Goal: Information Seeking & Learning: Compare options

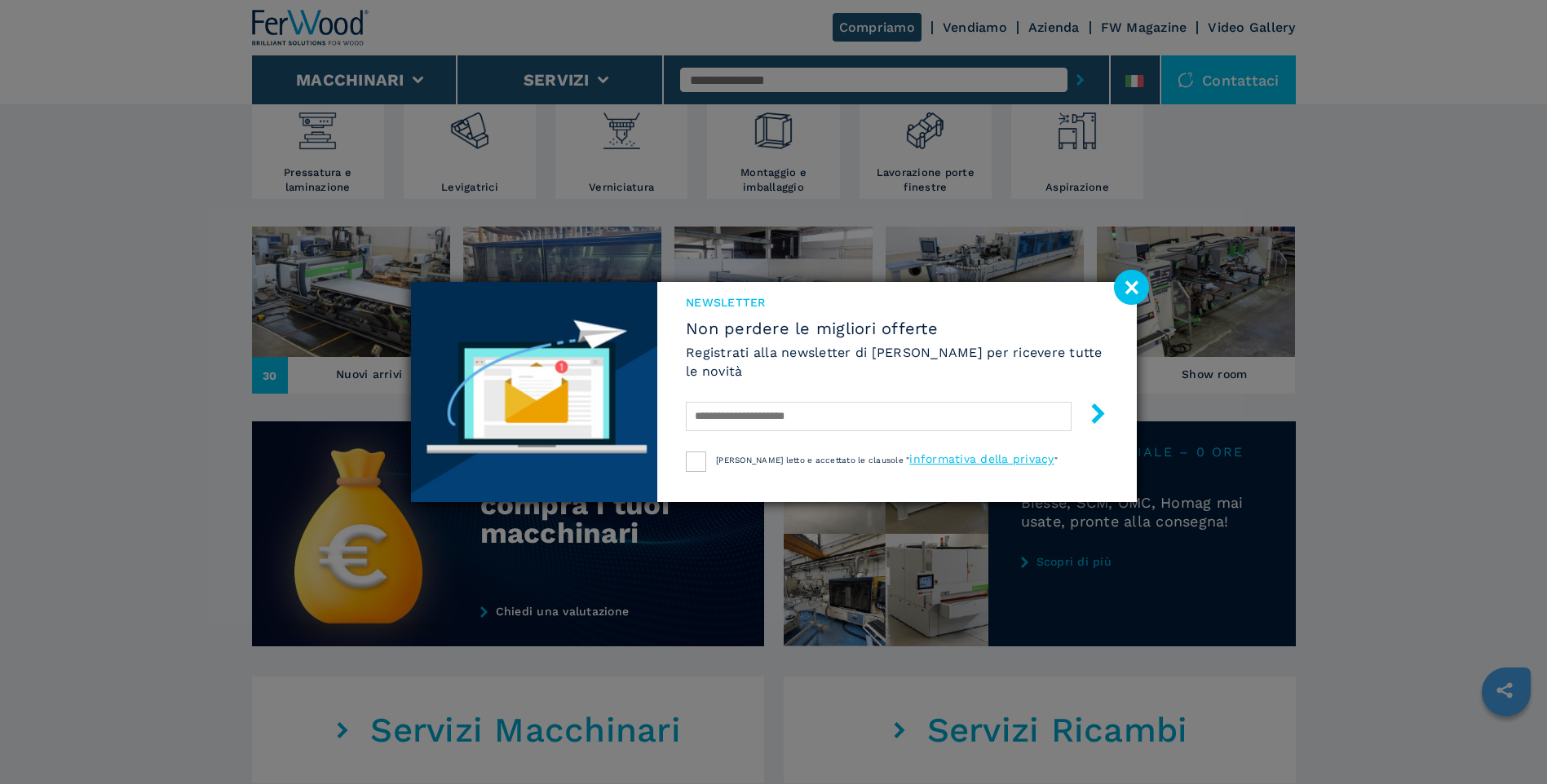
scroll to position [238, 0]
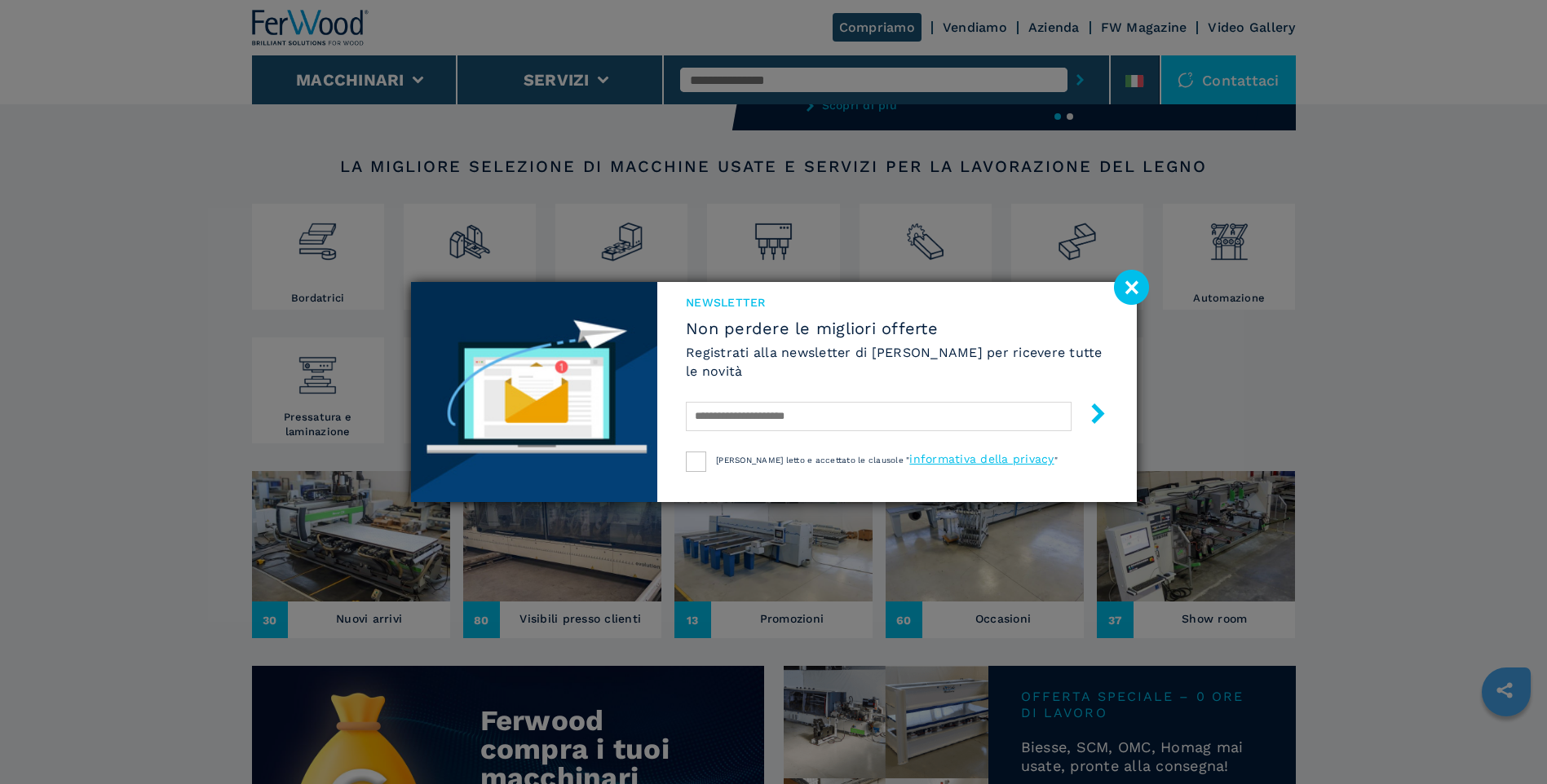
click at [1124, 288] on image at bounding box center [1132, 287] width 35 height 35
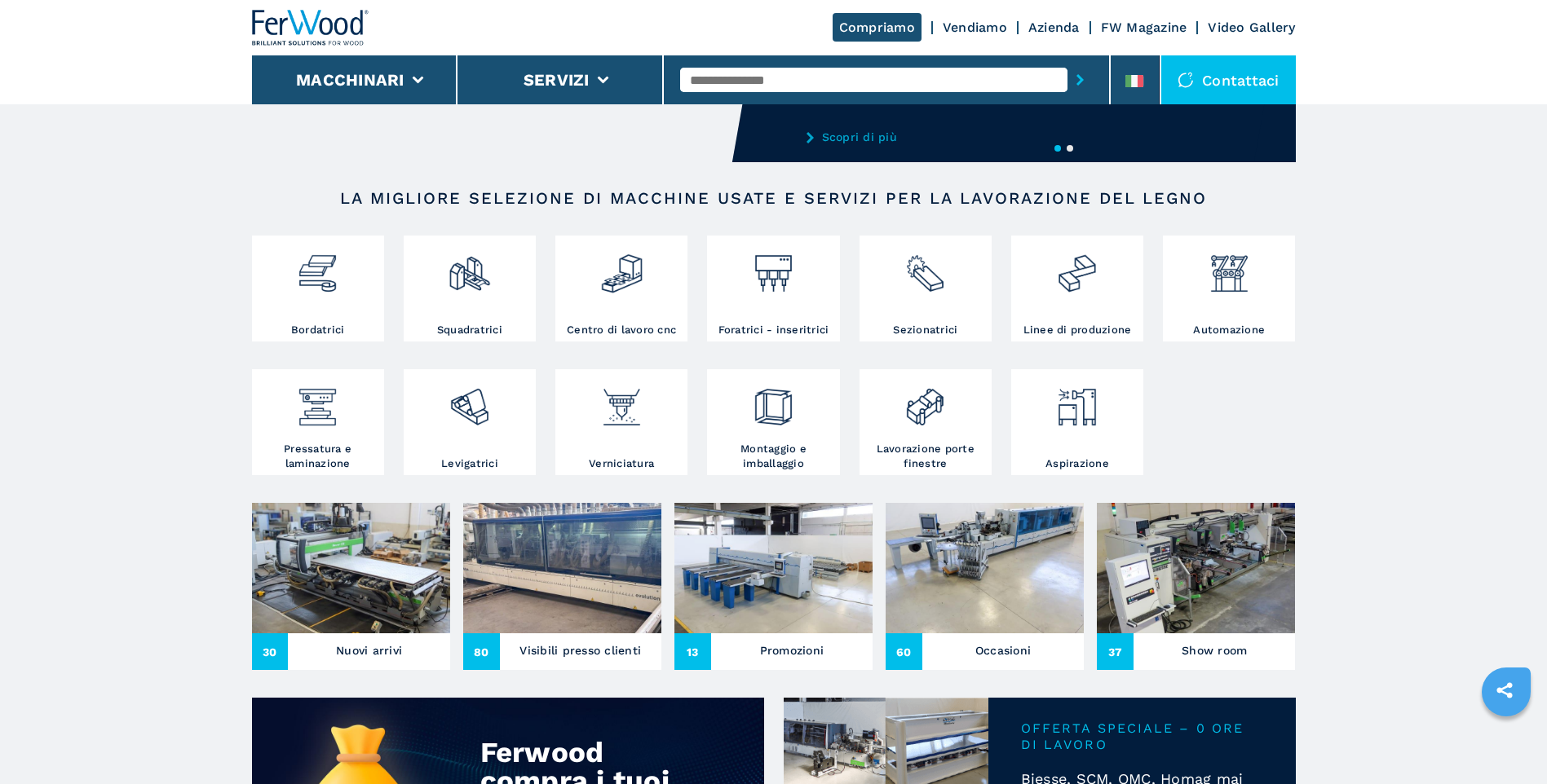
scroll to position [163, 0]
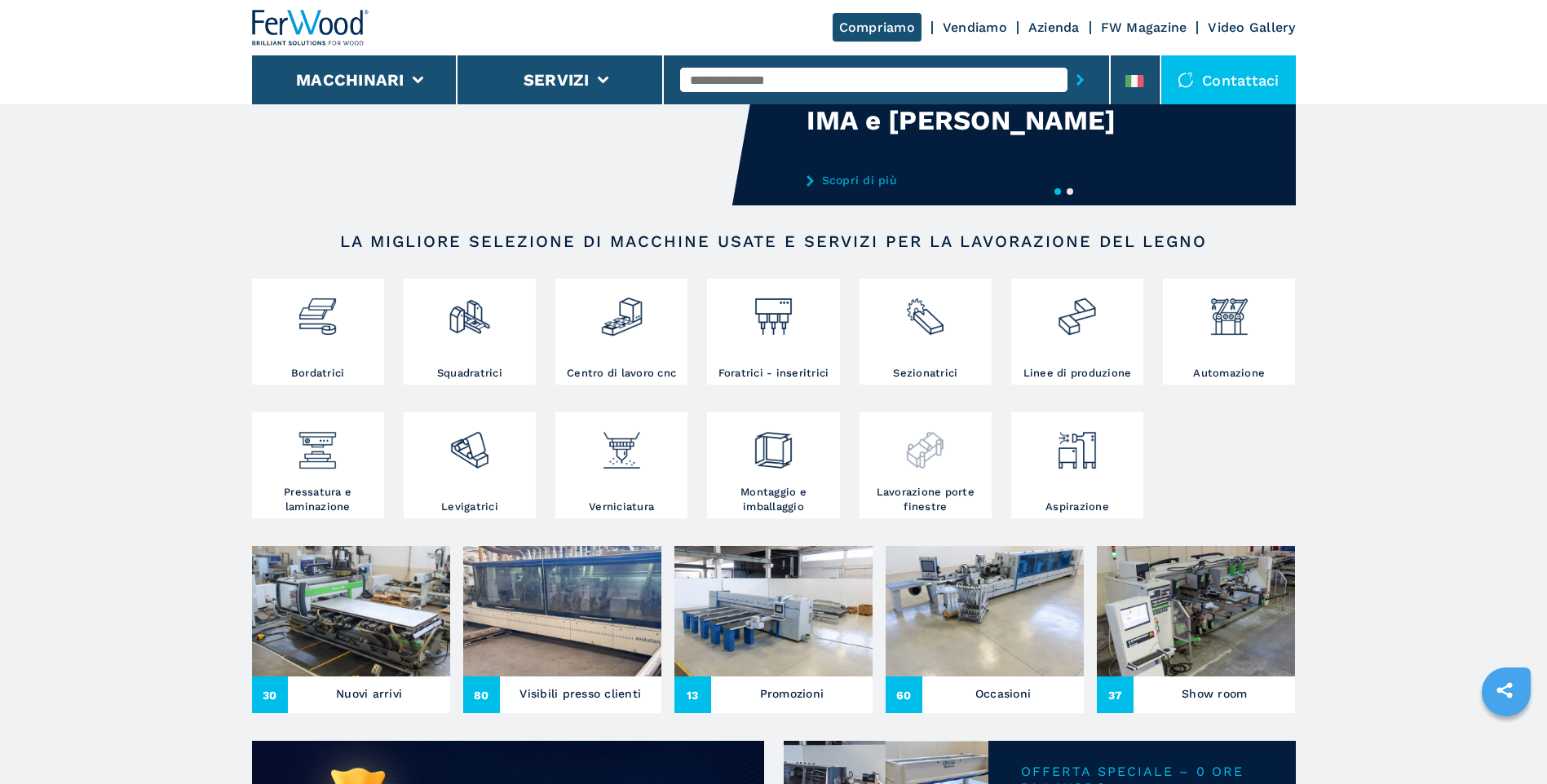
click at [923, 455] on img at bounding box center [924, 444] width 44 height 56
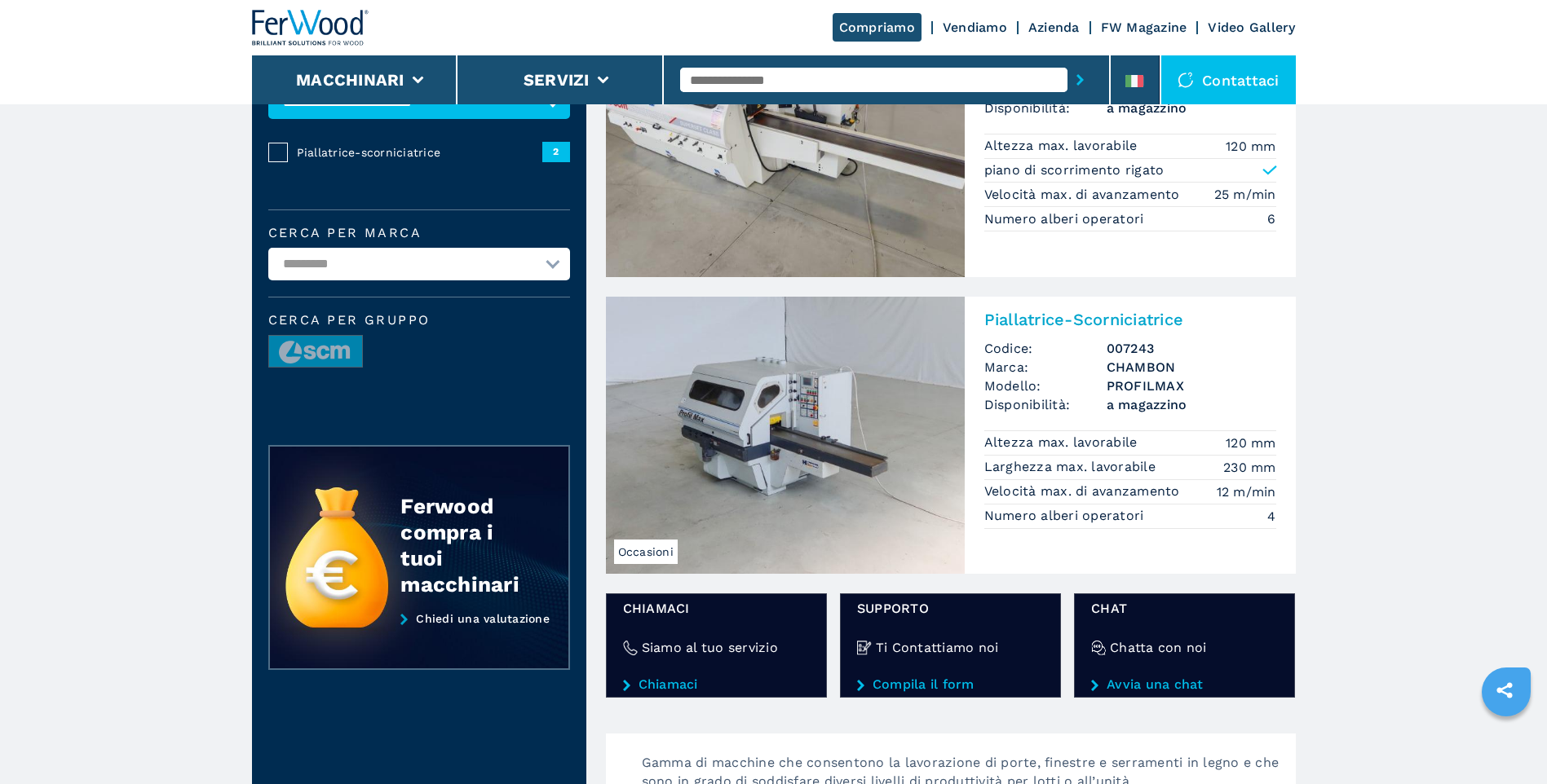
scroll to position [82, 0]
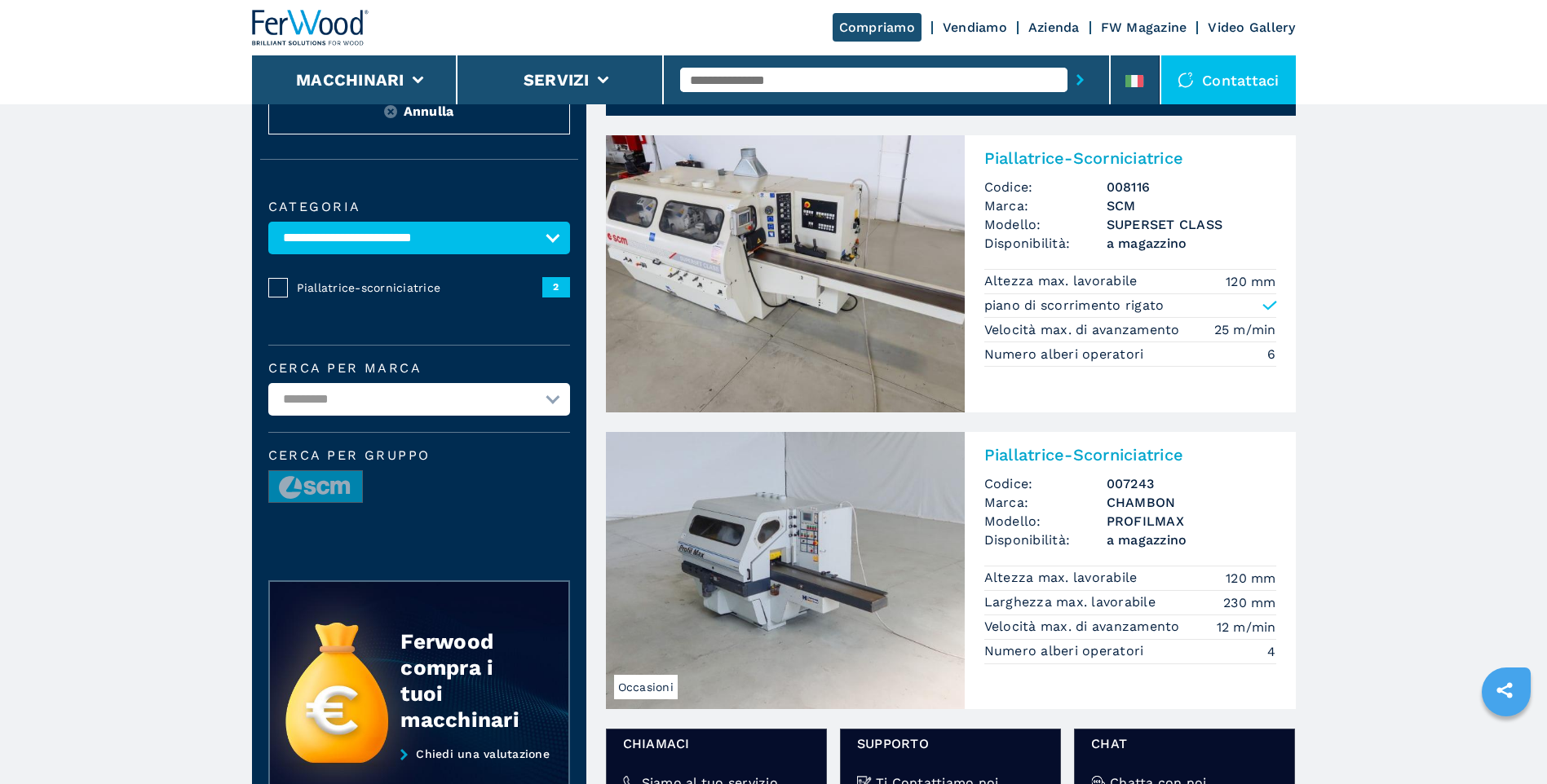
click at [833, 296] on img at bounding box center [785, 274] width 359 height 277
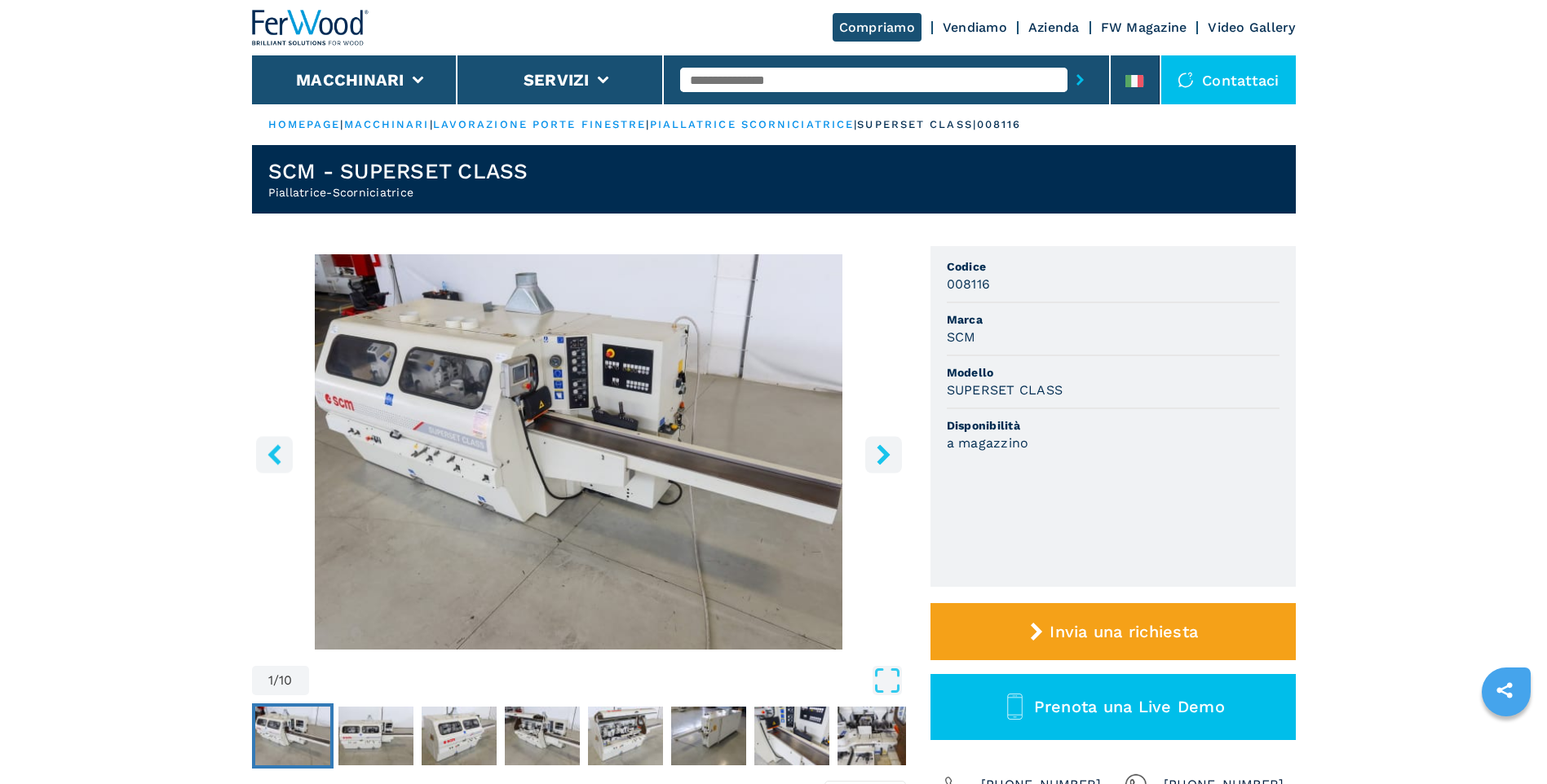
click at [695, 392] on img "Go to Slide 1" at bounding box center [579, 452] width 654 height 396
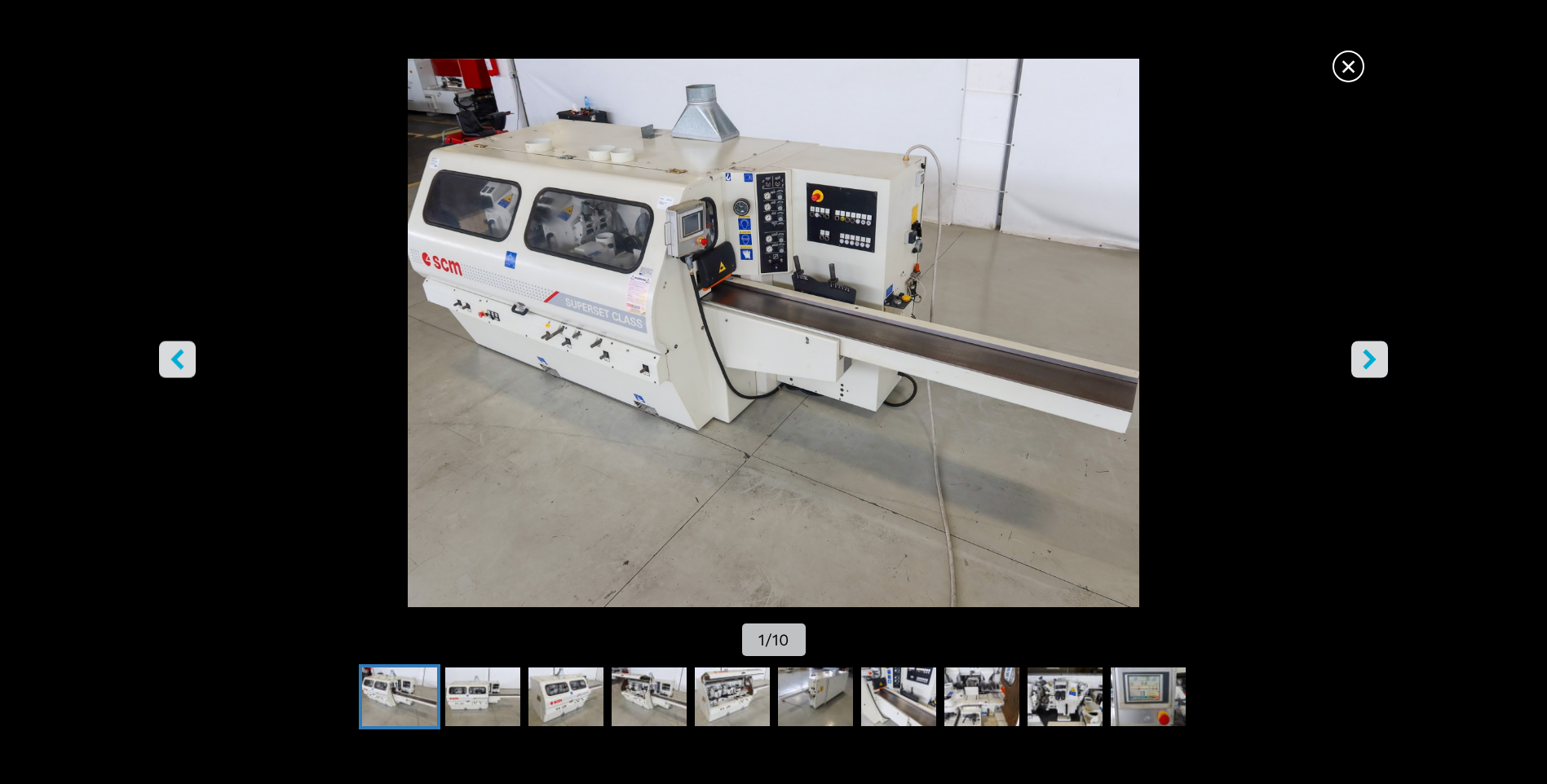
click at [1361, 366] on icon "right-button" at bounding box center [1370, 359] width 20 height 20
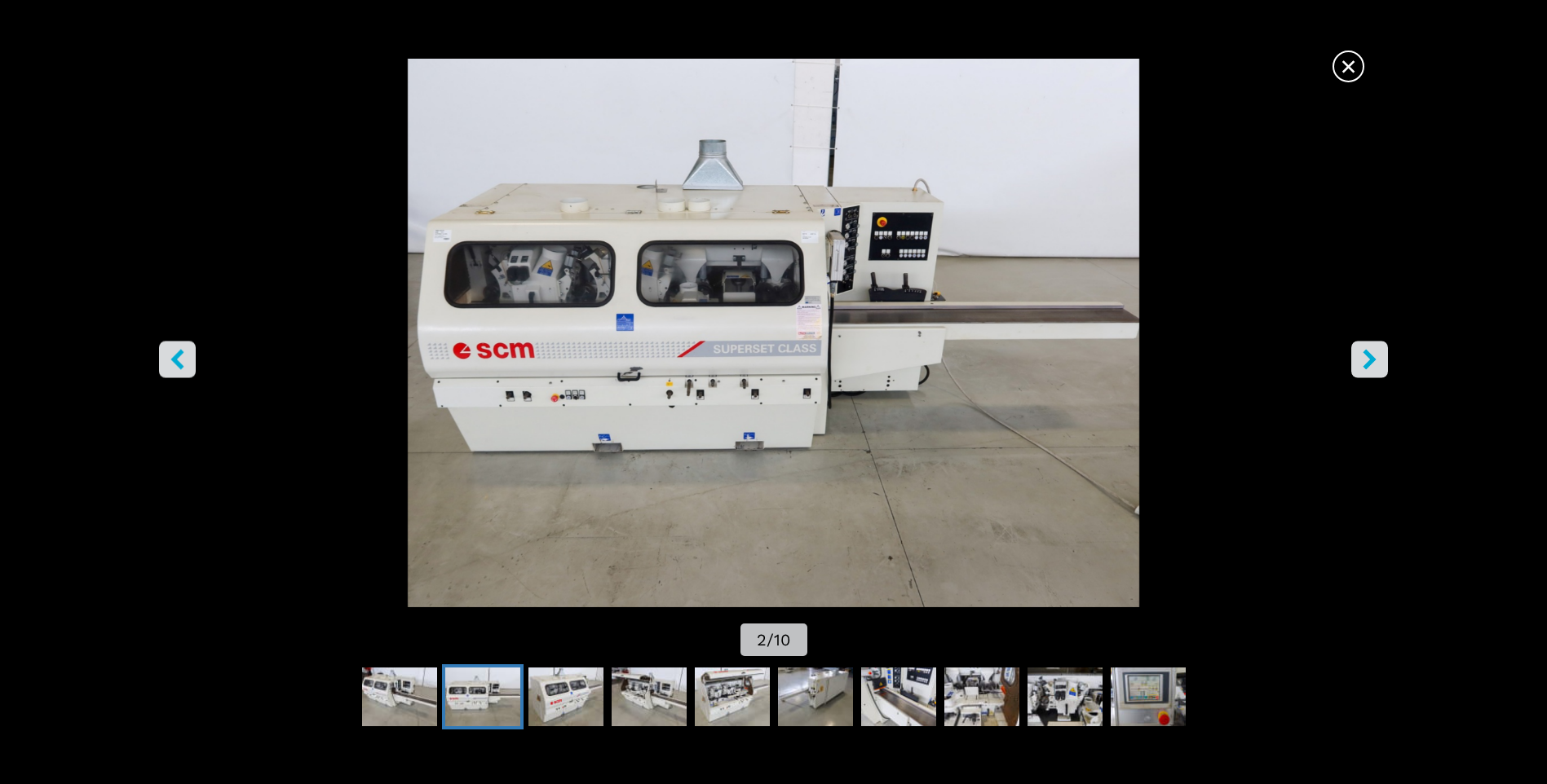
click at [1361, 366] on icon "right-button" at bounding box center [1370, 359] width 20 height 20
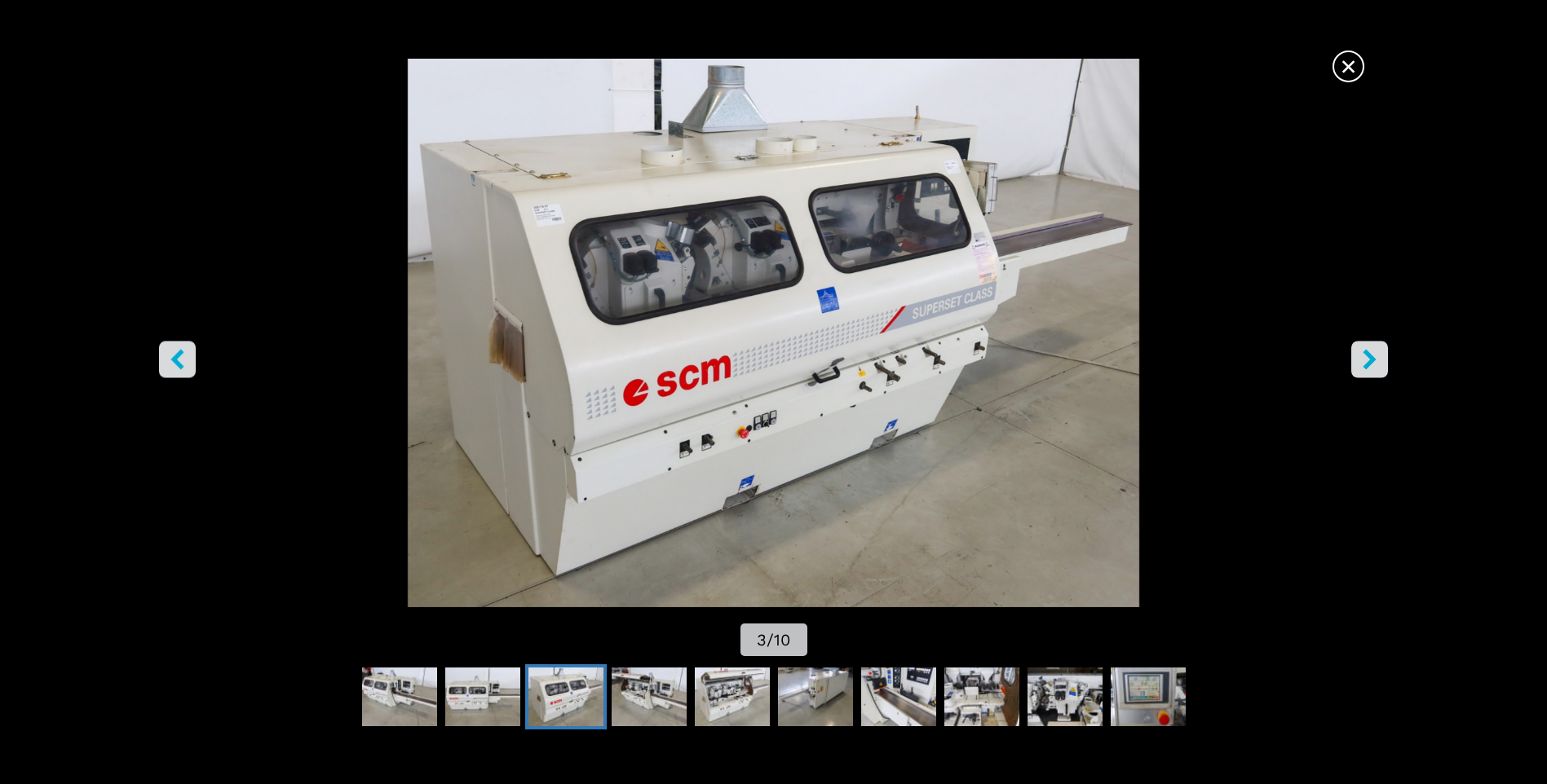
click at [1361, 366] on icon "right-button" at bounding box center [1370, 359] width 20 height 20
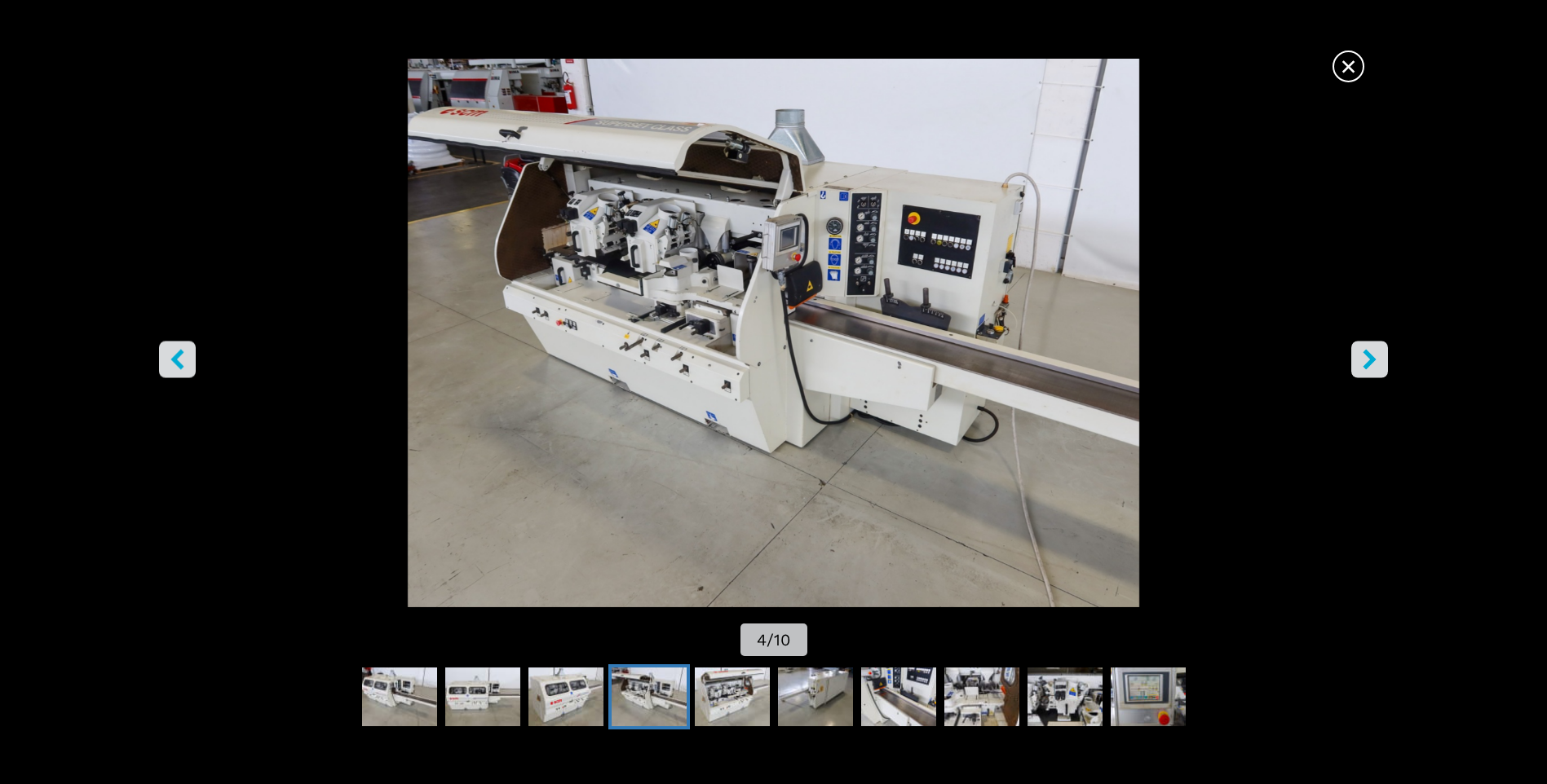
click at [1361, 366] on icon "right-button" at bounding box center [1370, 359] width 20 height 20
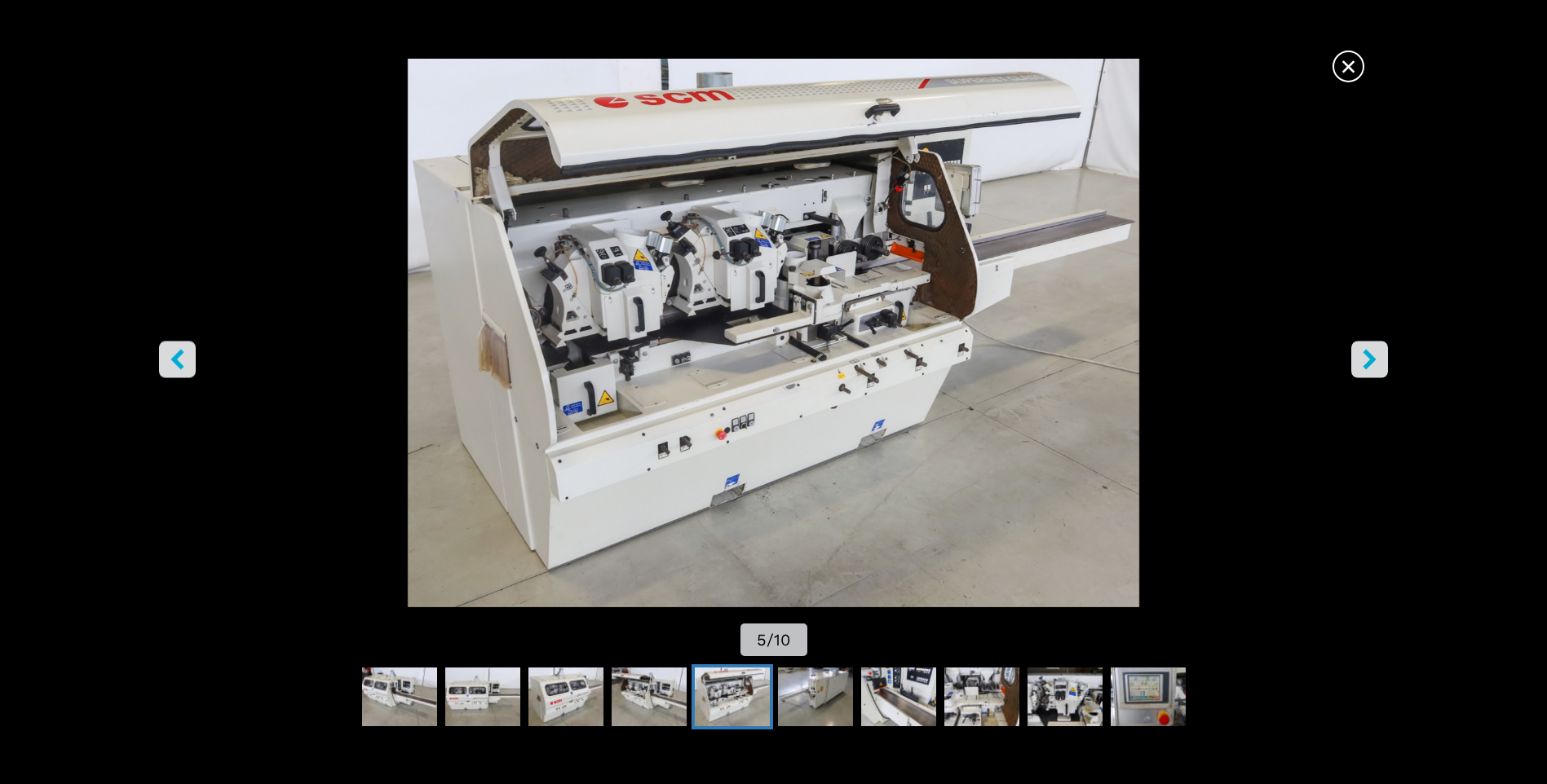
click at [1361, 366] on icon "right-button" at bounding box center [1370, 359] width 20 height 20
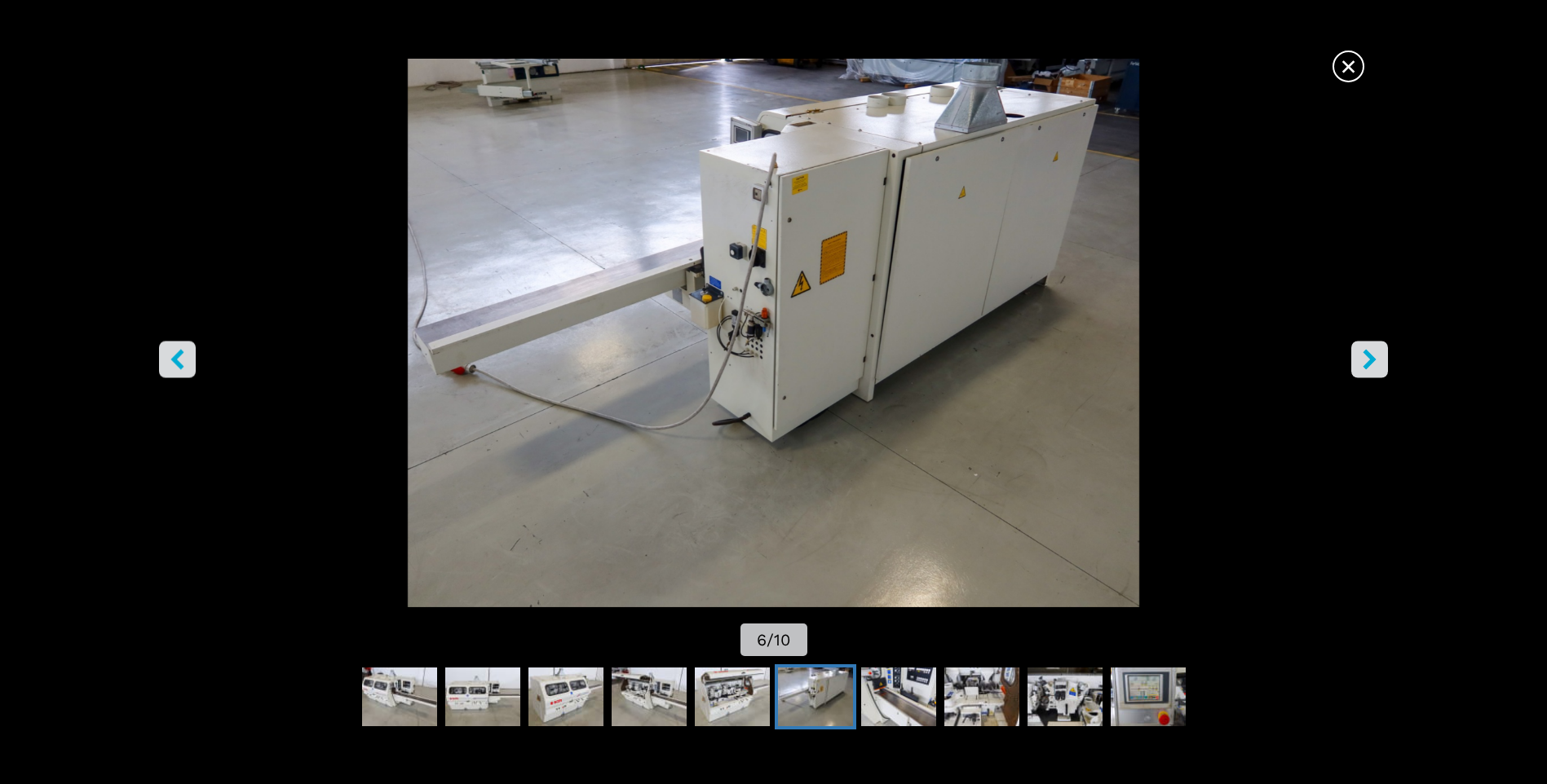
click at [1361, 366] on icon "right-button" at bounding box center [1370, 359] width 20 height 20
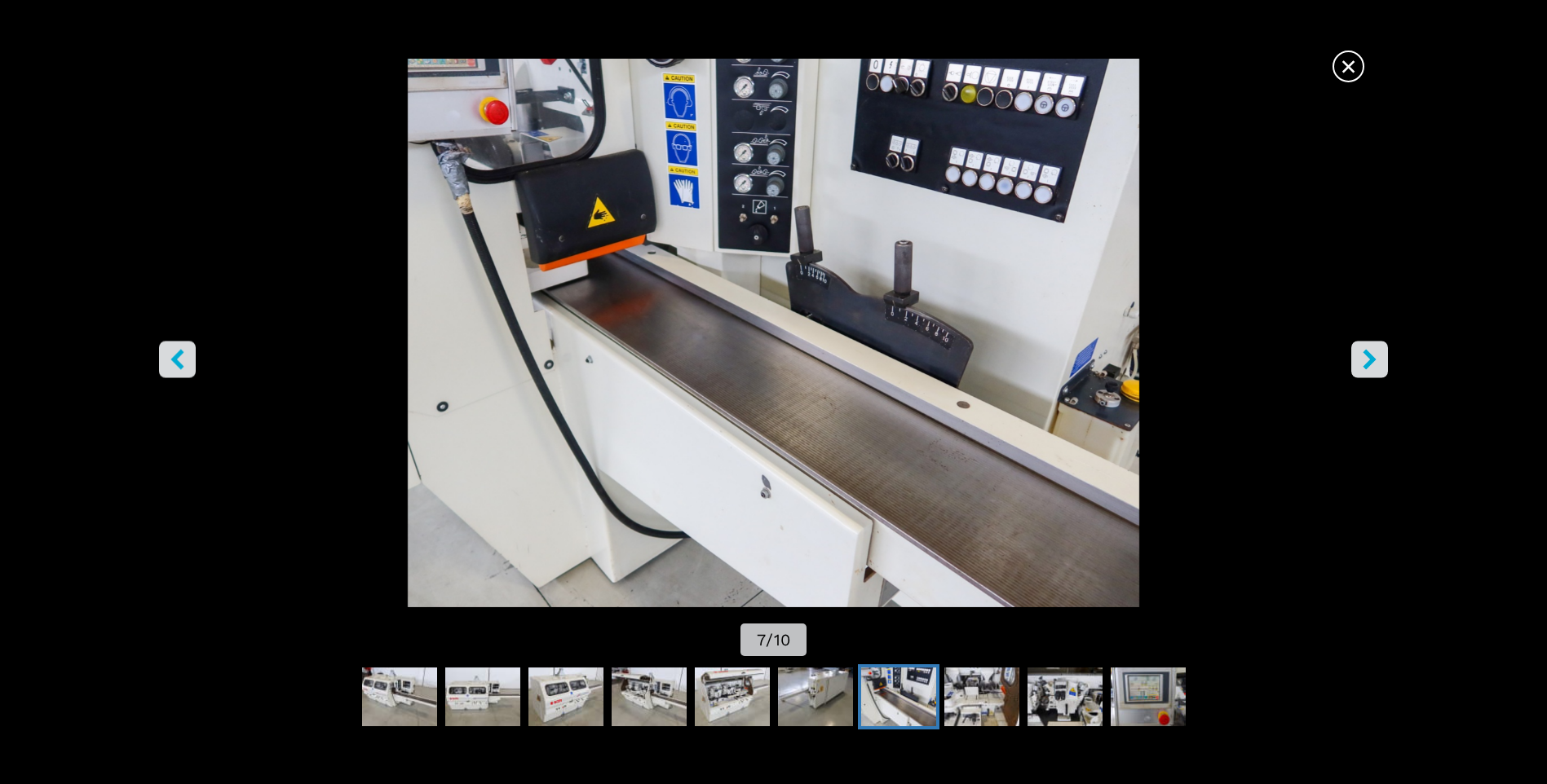
click at [1361, 366] on icon "right-button" at bounding box center [1370, 359] width 20 height 20
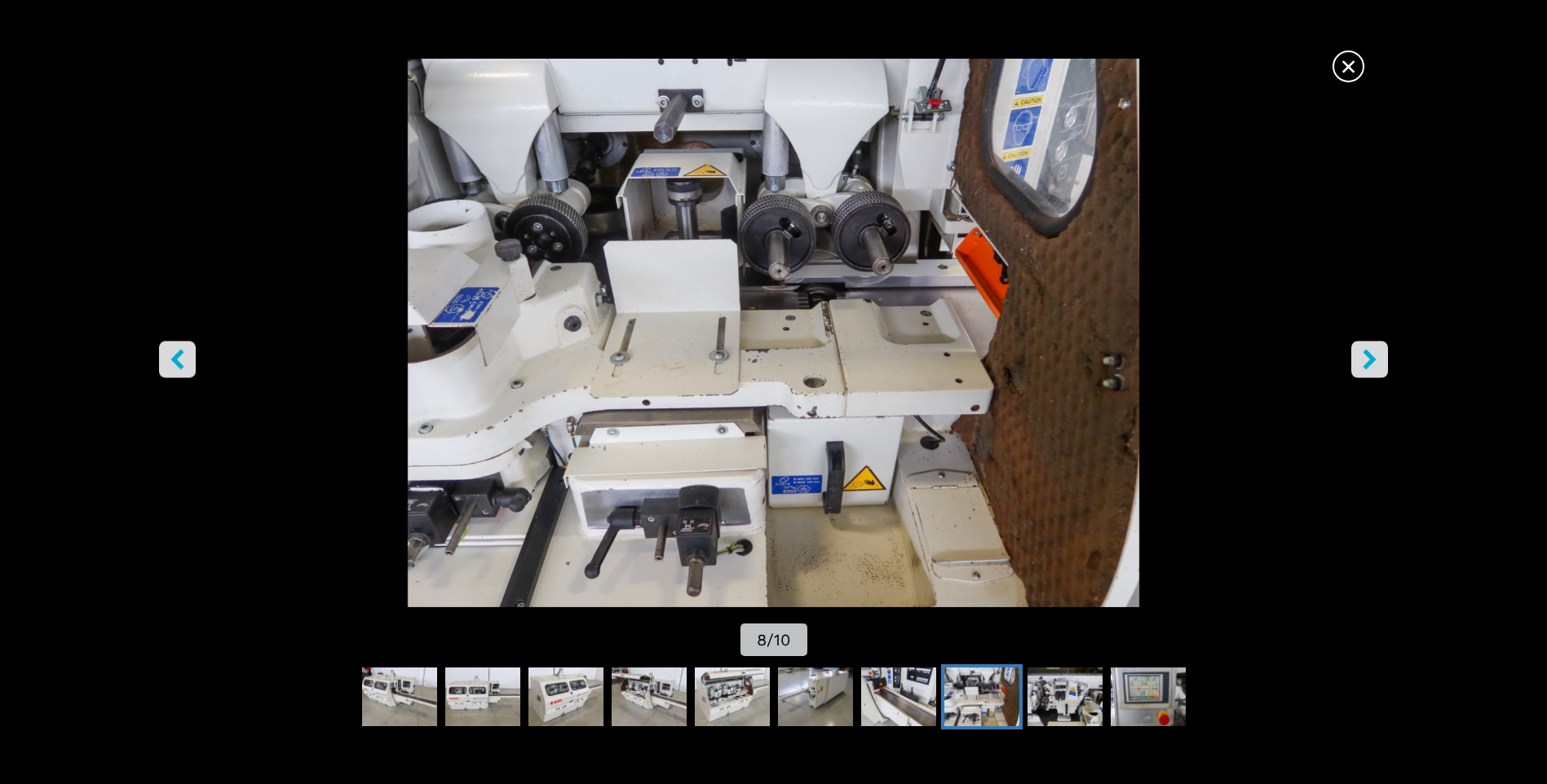
click at [1361, 366] on icon "right-button" at bounding box center [1370, 359] width 20 height 20
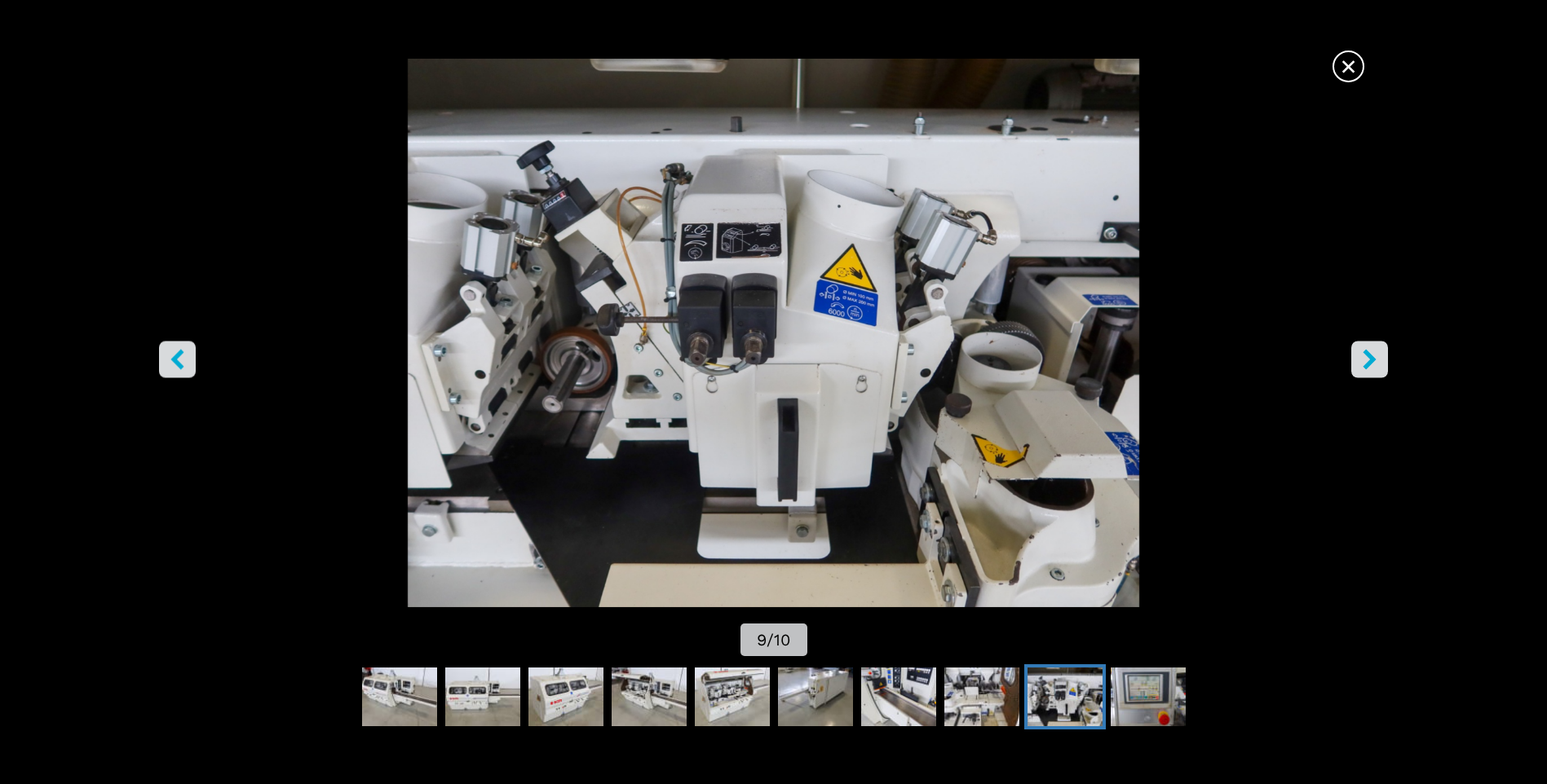
click at [1361, 366] on icon "right-button" at bounding box center [1370, 359] width 20 height 20
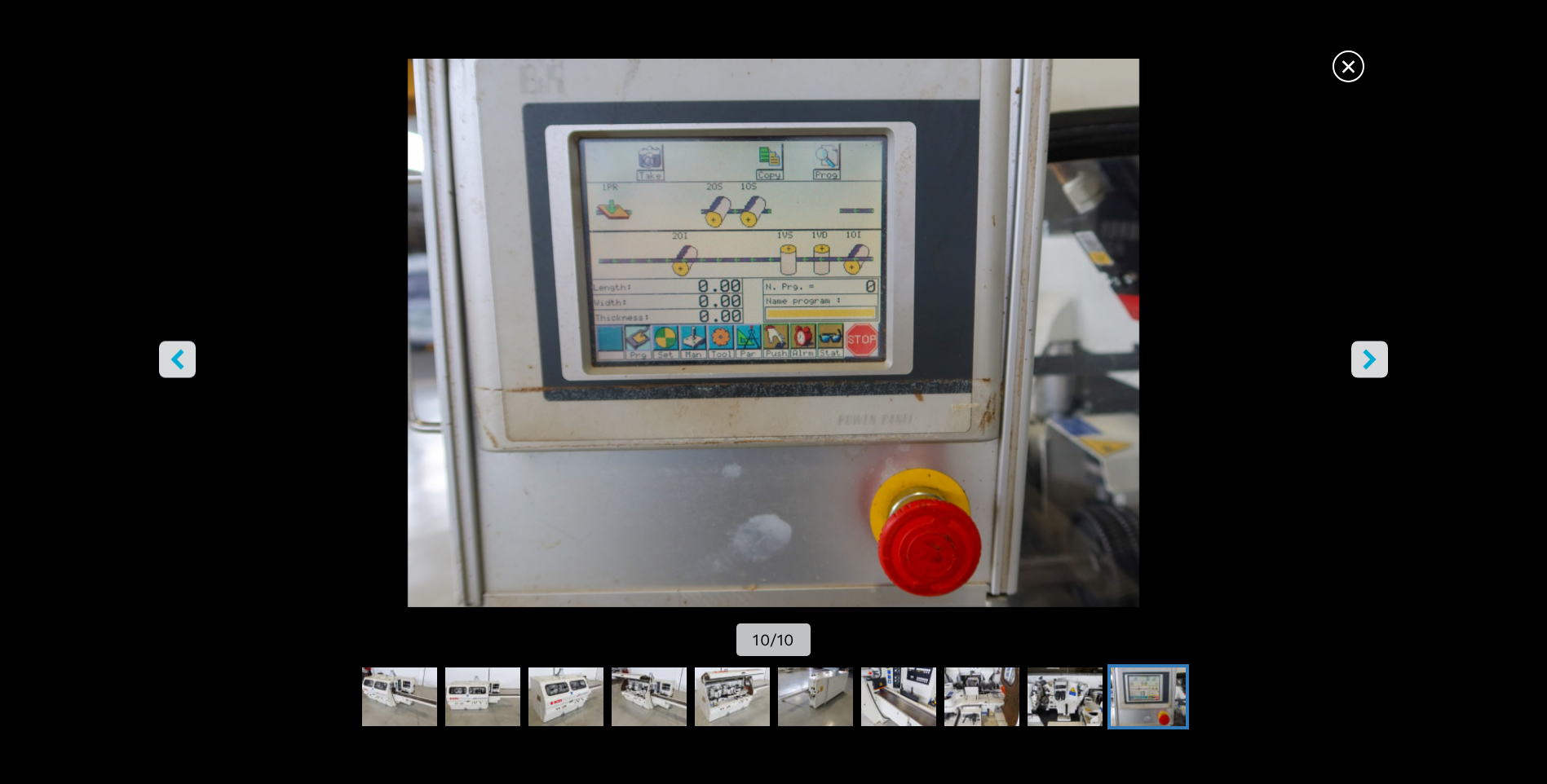
click at [1349, 77] on span "×" at bounding box center [1348, 63] width 29 height 29
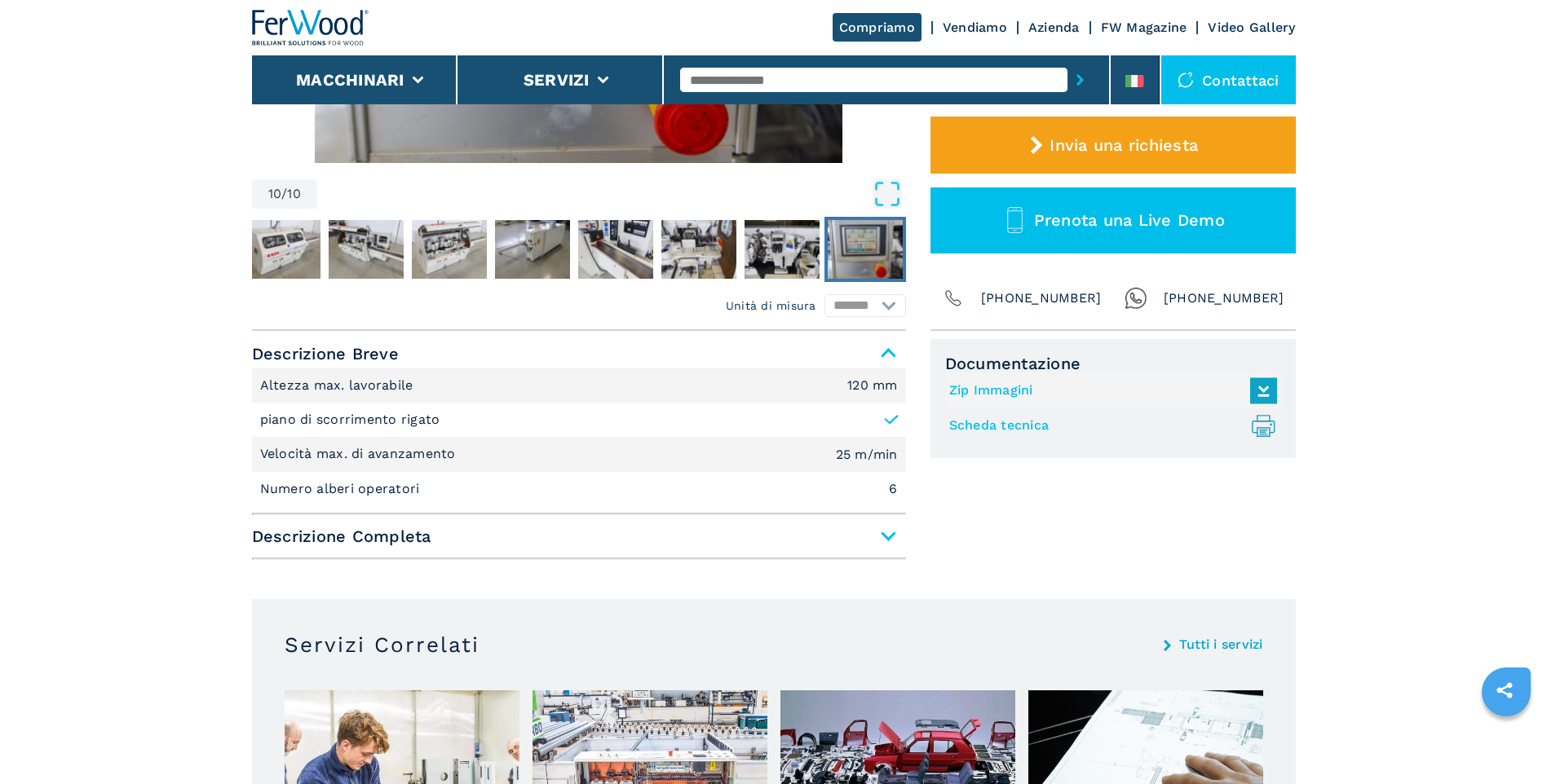
scroll to position [490, 0]
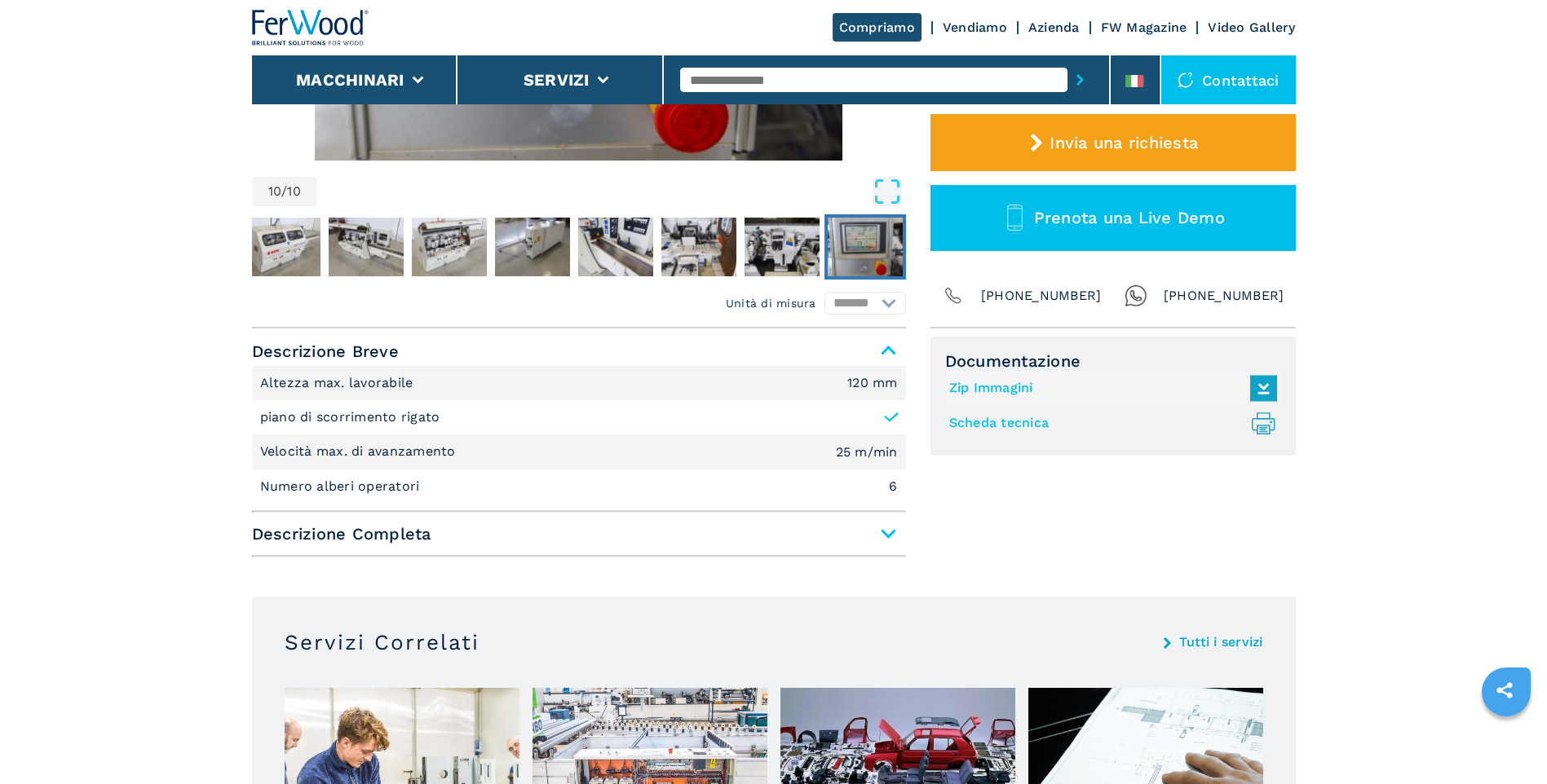
click at [889, 530] on span "Descrizione Completa" at bounding box center [579, 534] width 654 height 30
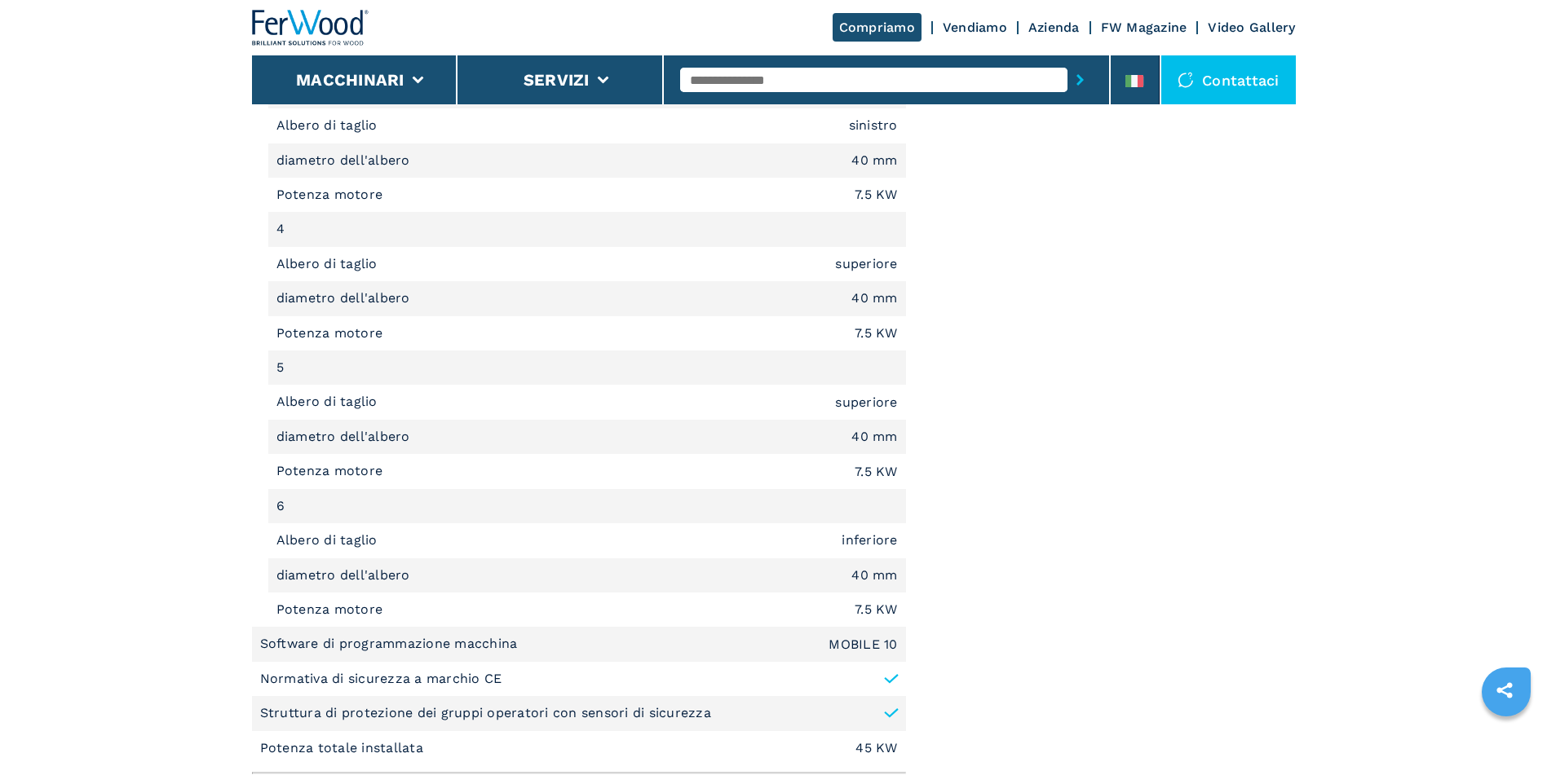
scroll to position [1468, 0]
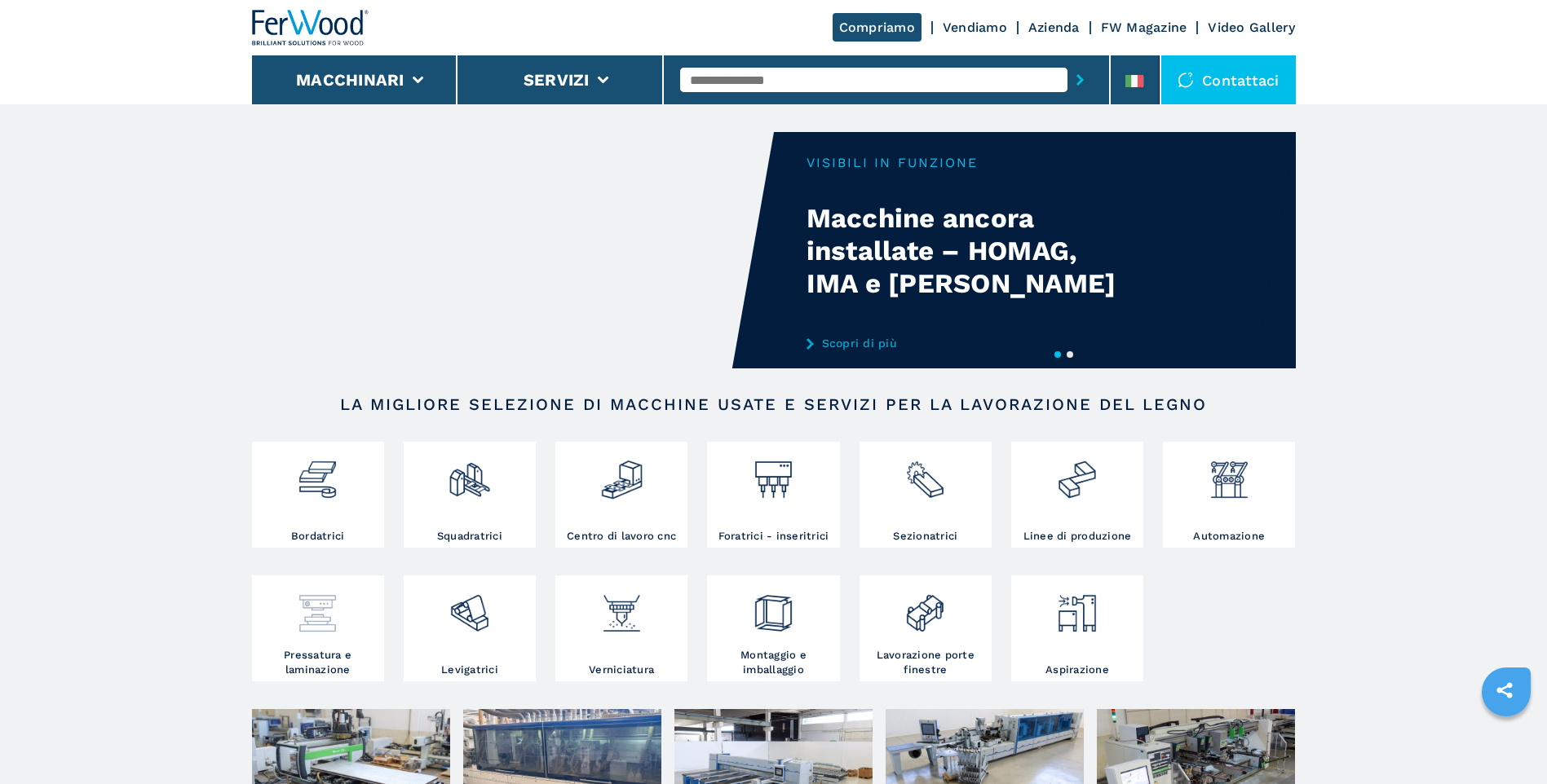
click at [342, 637] on div at bounding box center [318, 614] width 124 height 69
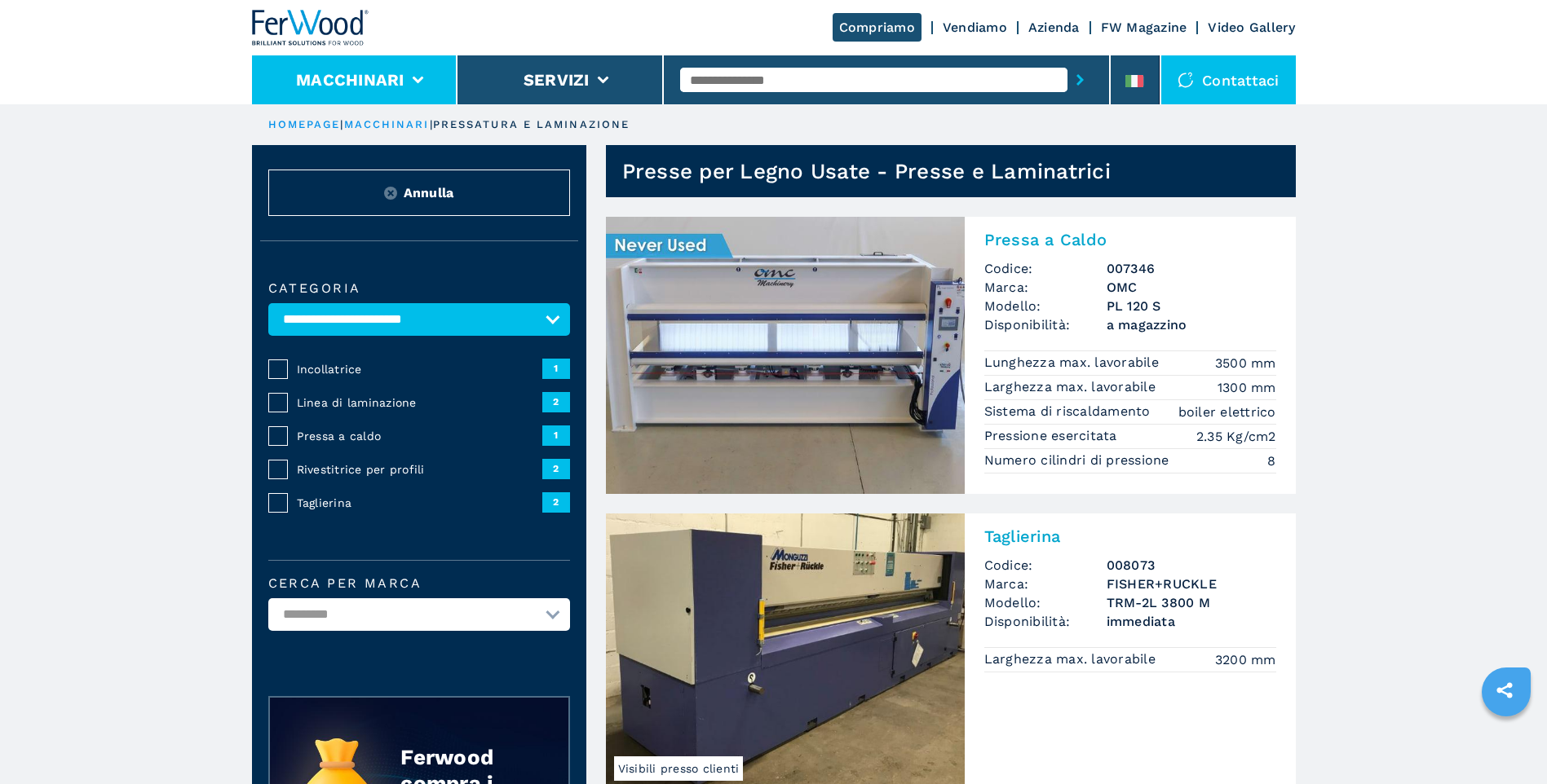
click at [403, 78] on button "Macchinari" at bounding box center [350, 79] width 109 height 20
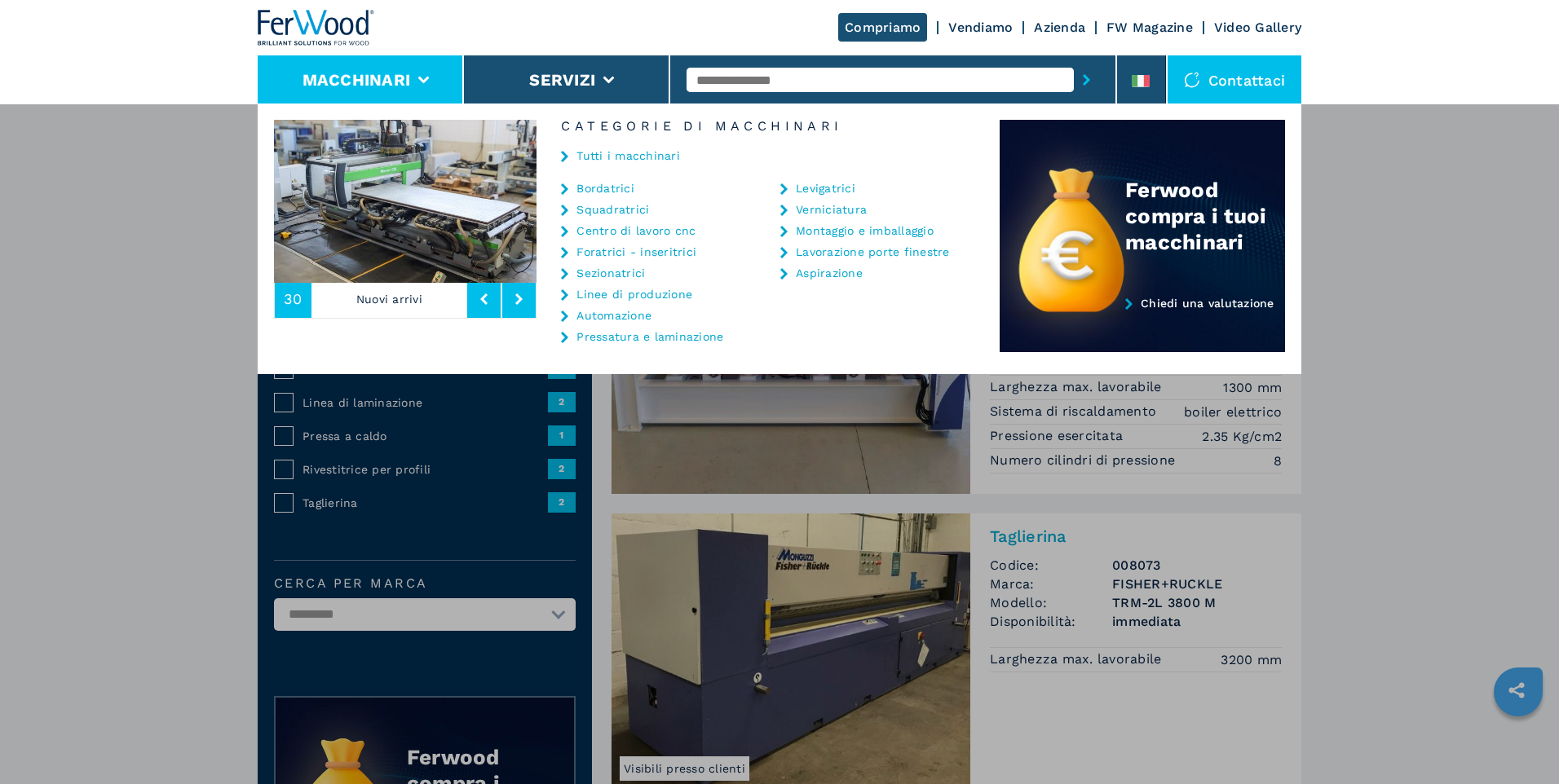
click at [634, 231] on link "Centro di lavoro cnc" at bounding box center [635, 230] width 119 height 11
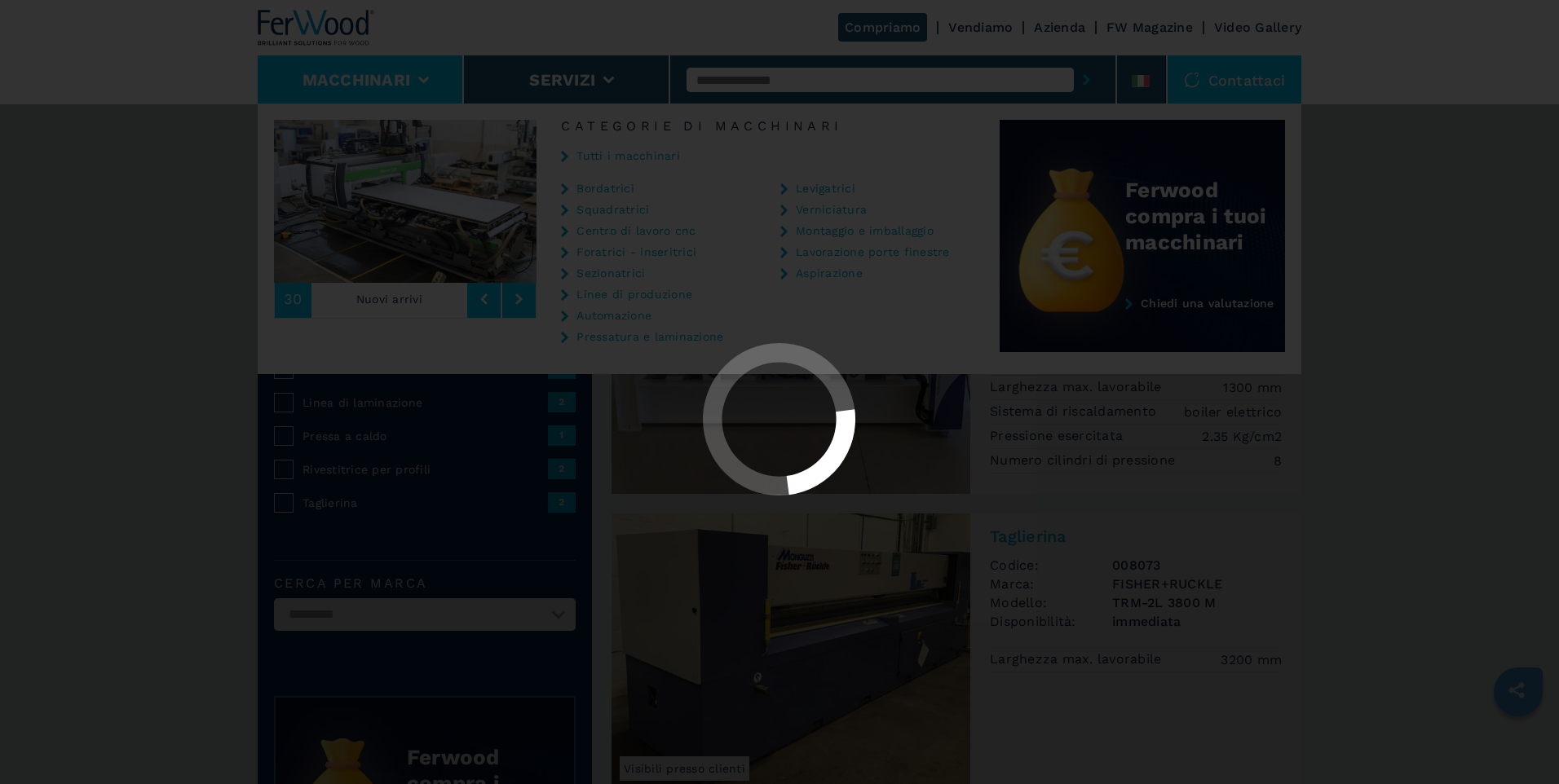
select select "**********"
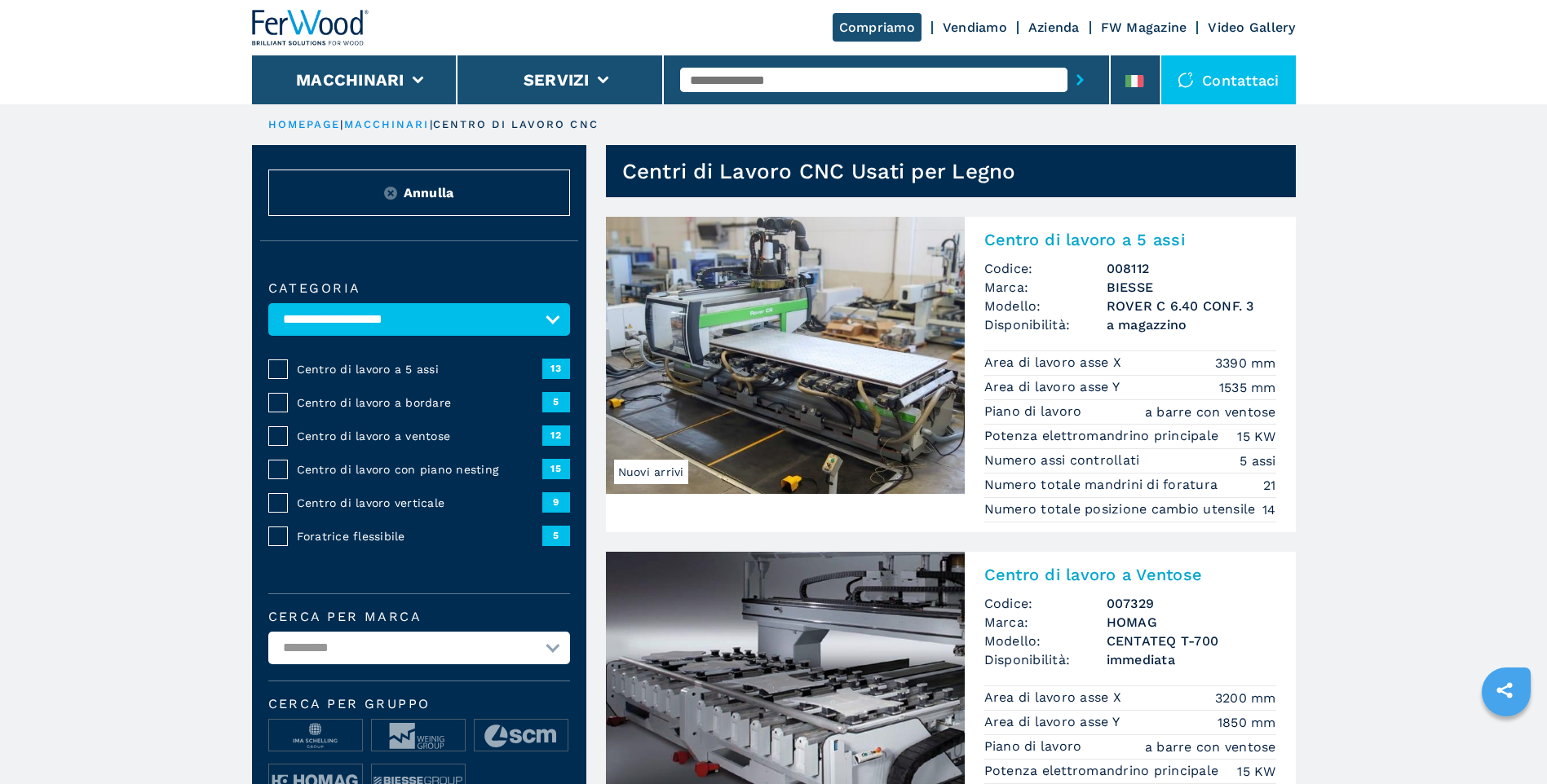
click at [392, 365] on span "Centro di lavoro a 5 assi" at bounding box center [419, 370] width 245 height 17
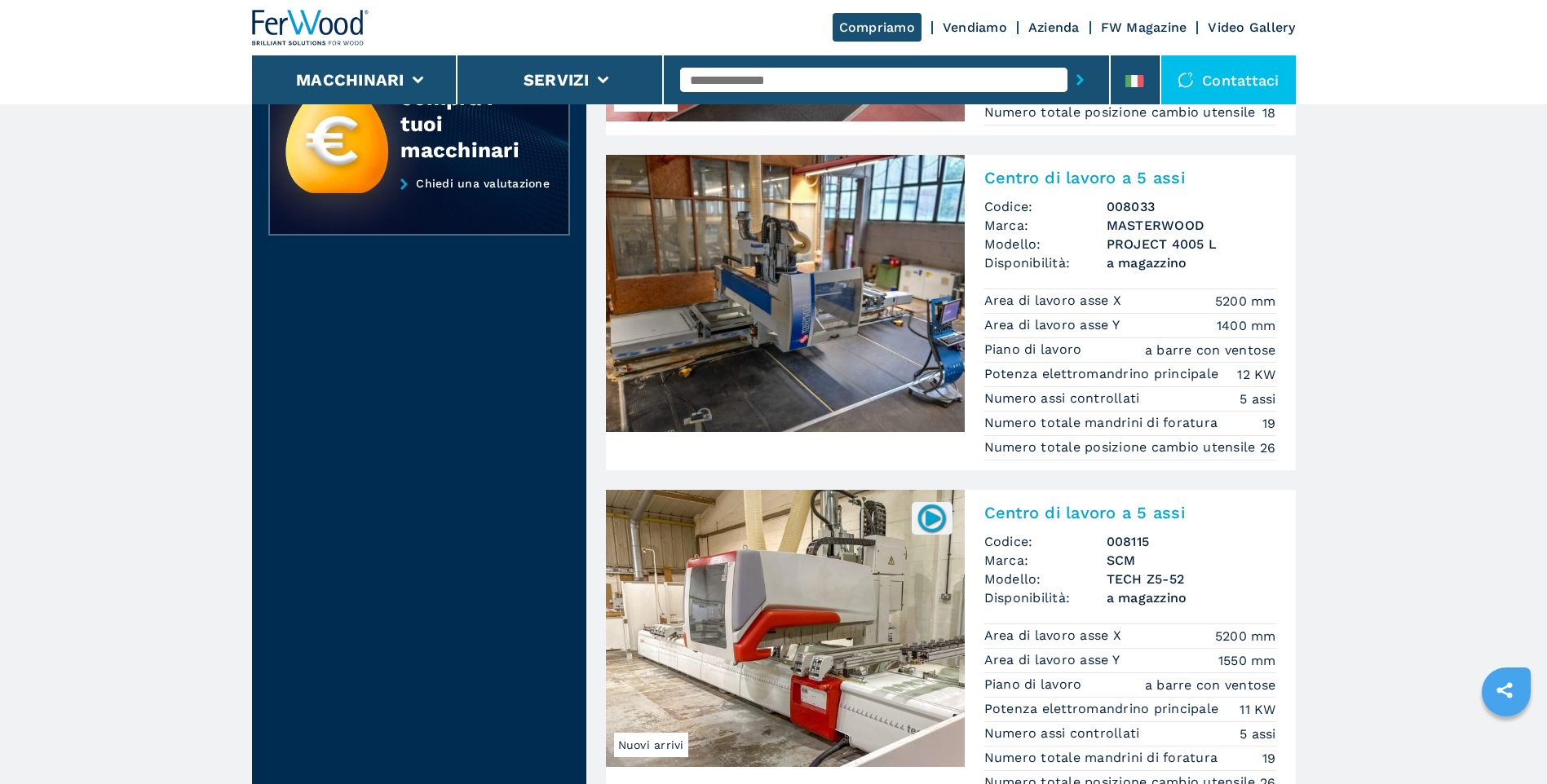
scroll to position [1875, 0]
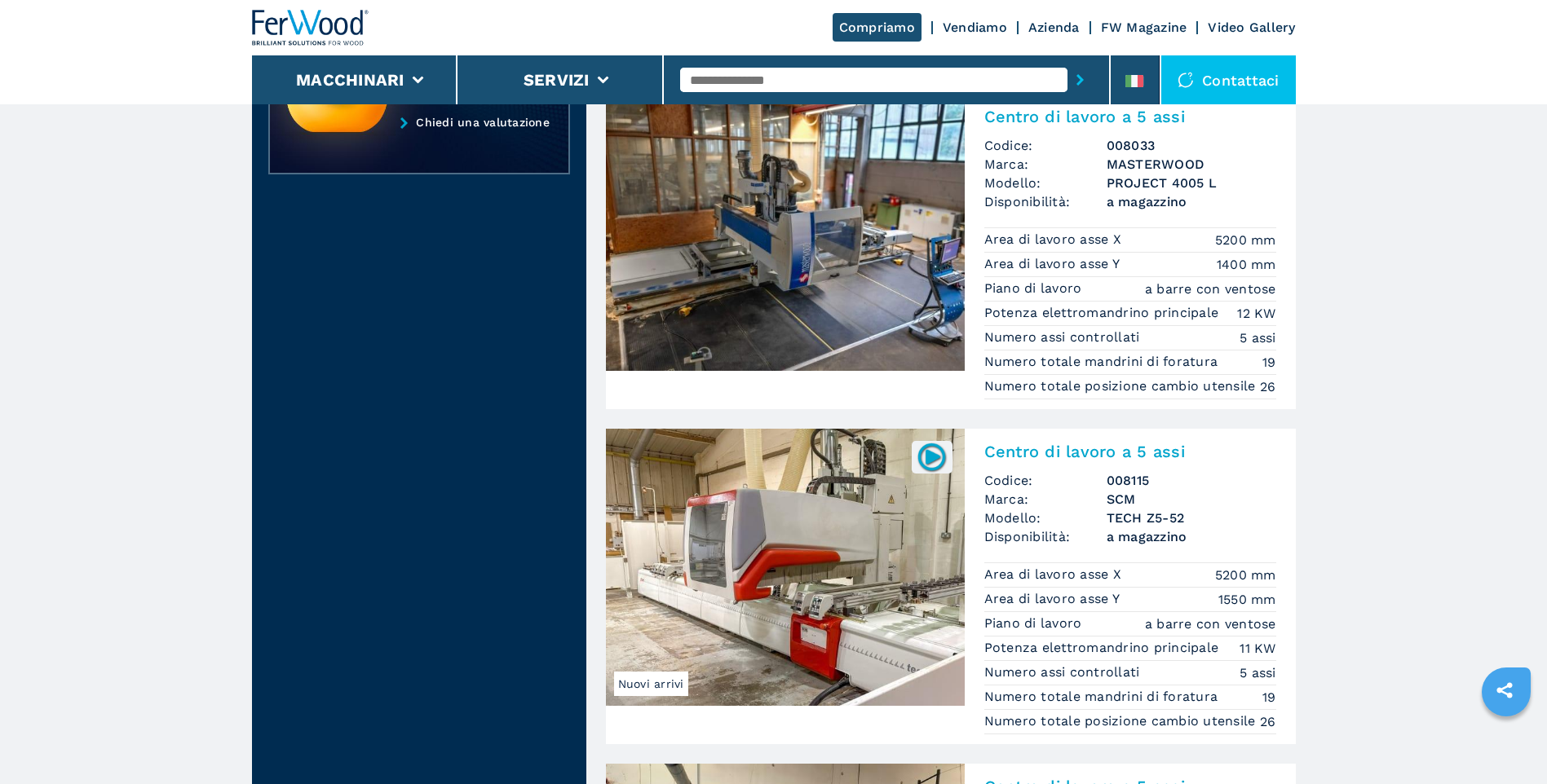
click at [695, 332] on img at bounding box center [785, 232] width 359 height 277
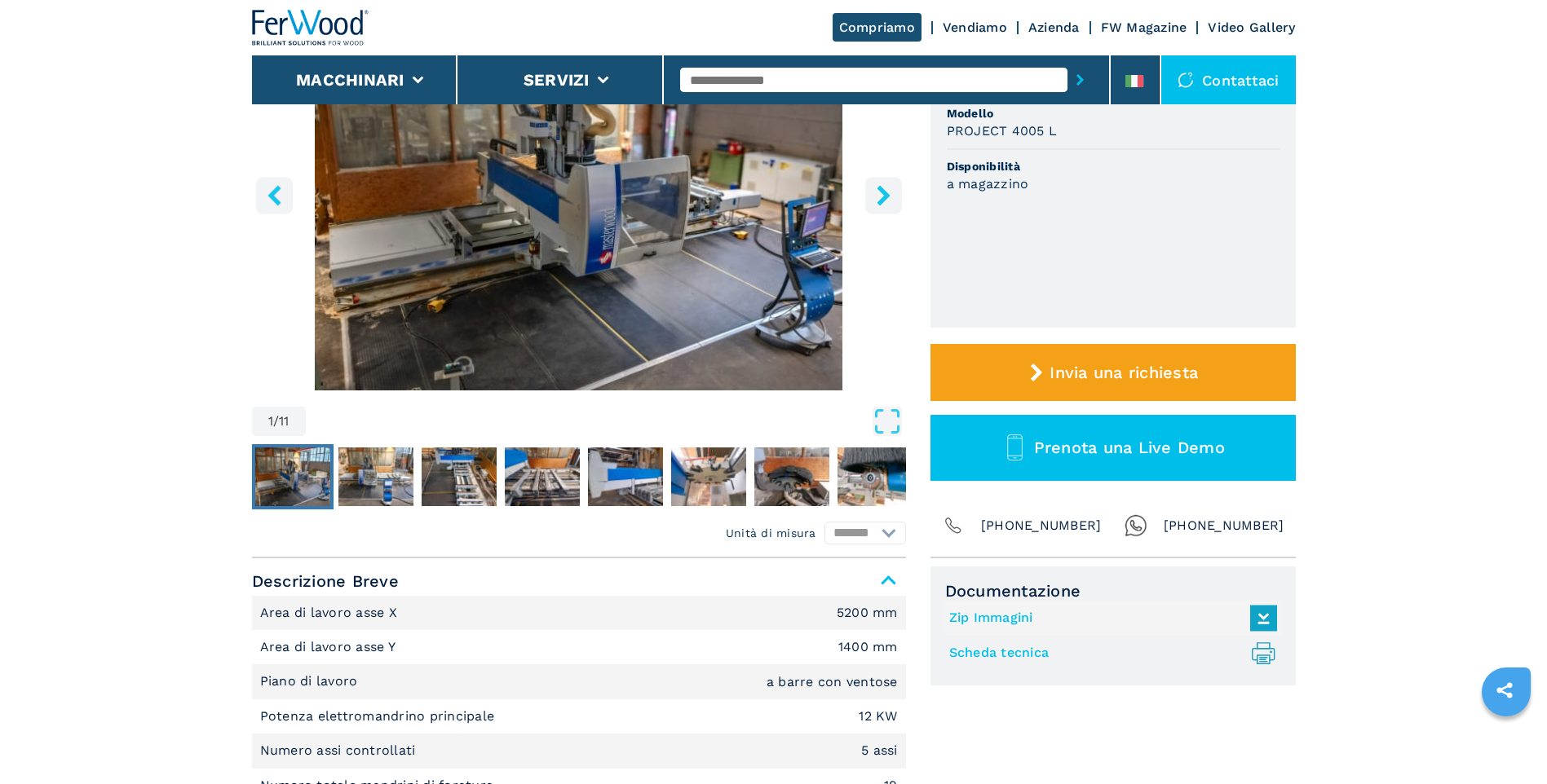
scroll to position [244, 0]
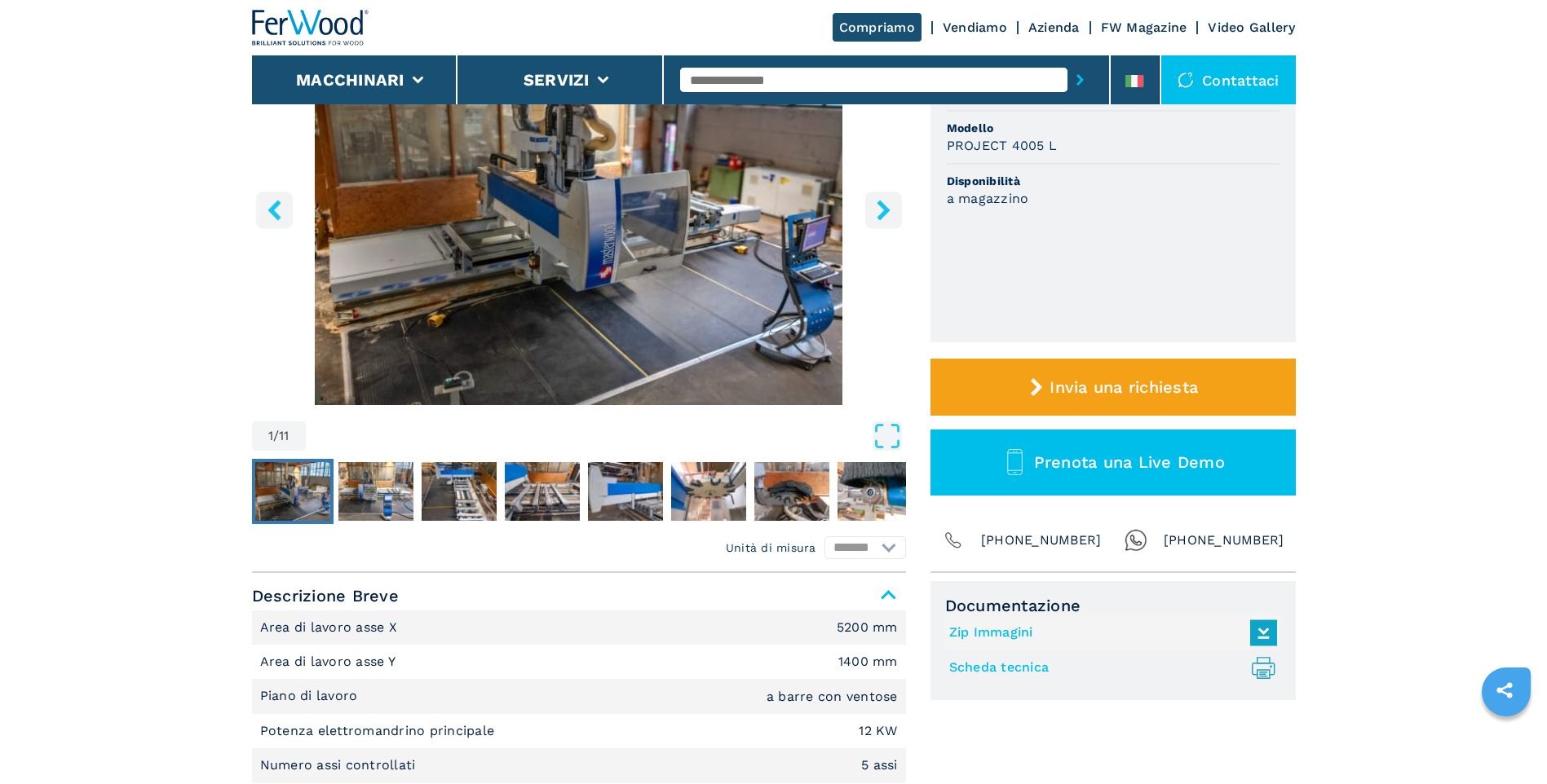
click at [643, 308] on img "Go to Slide 1" at bounding box center [579, 208] width 654 height 396
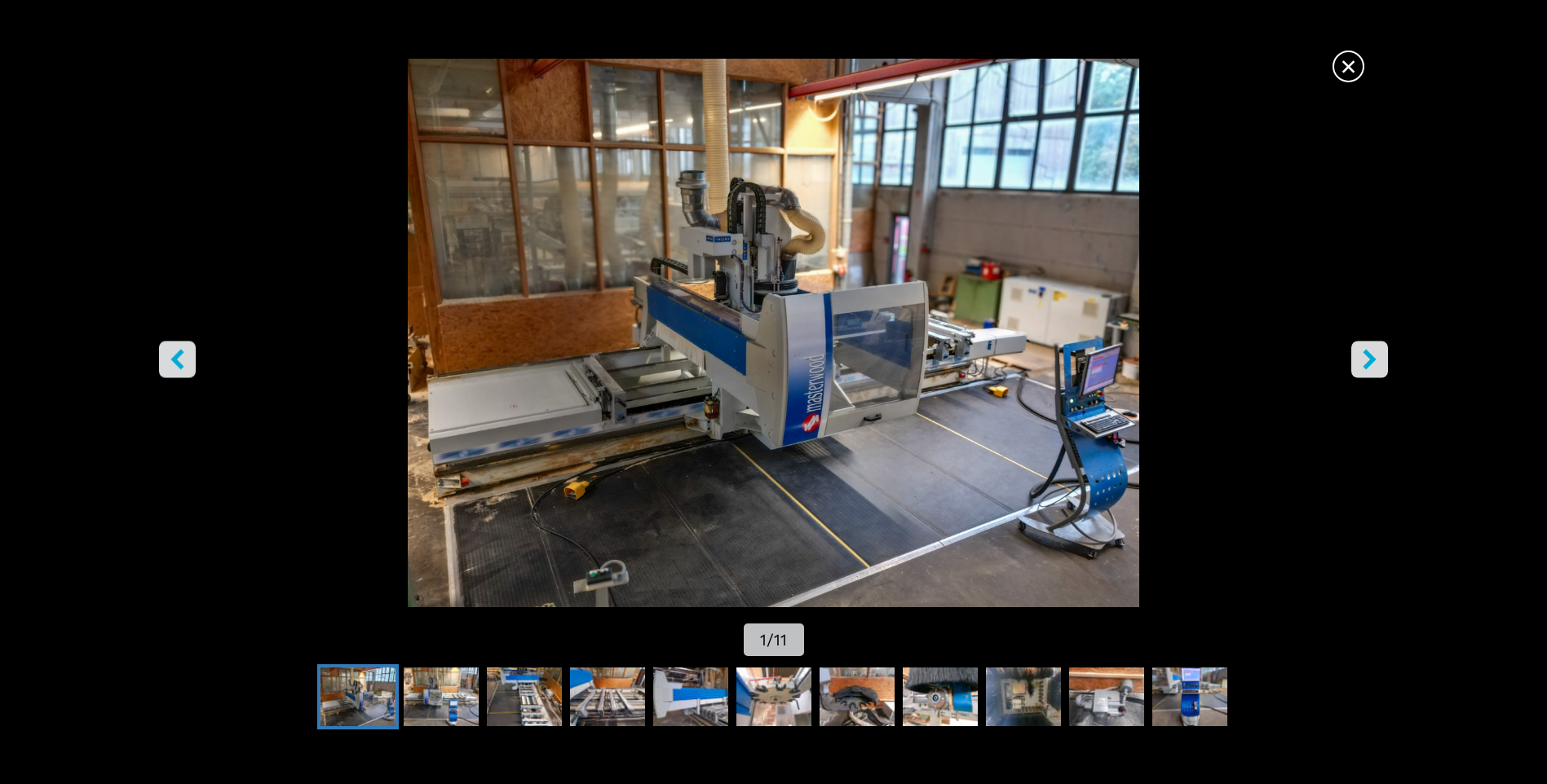
click at [1379, 367] on icon "right-button" at bounding box center [1370, 359] width 20 height 20
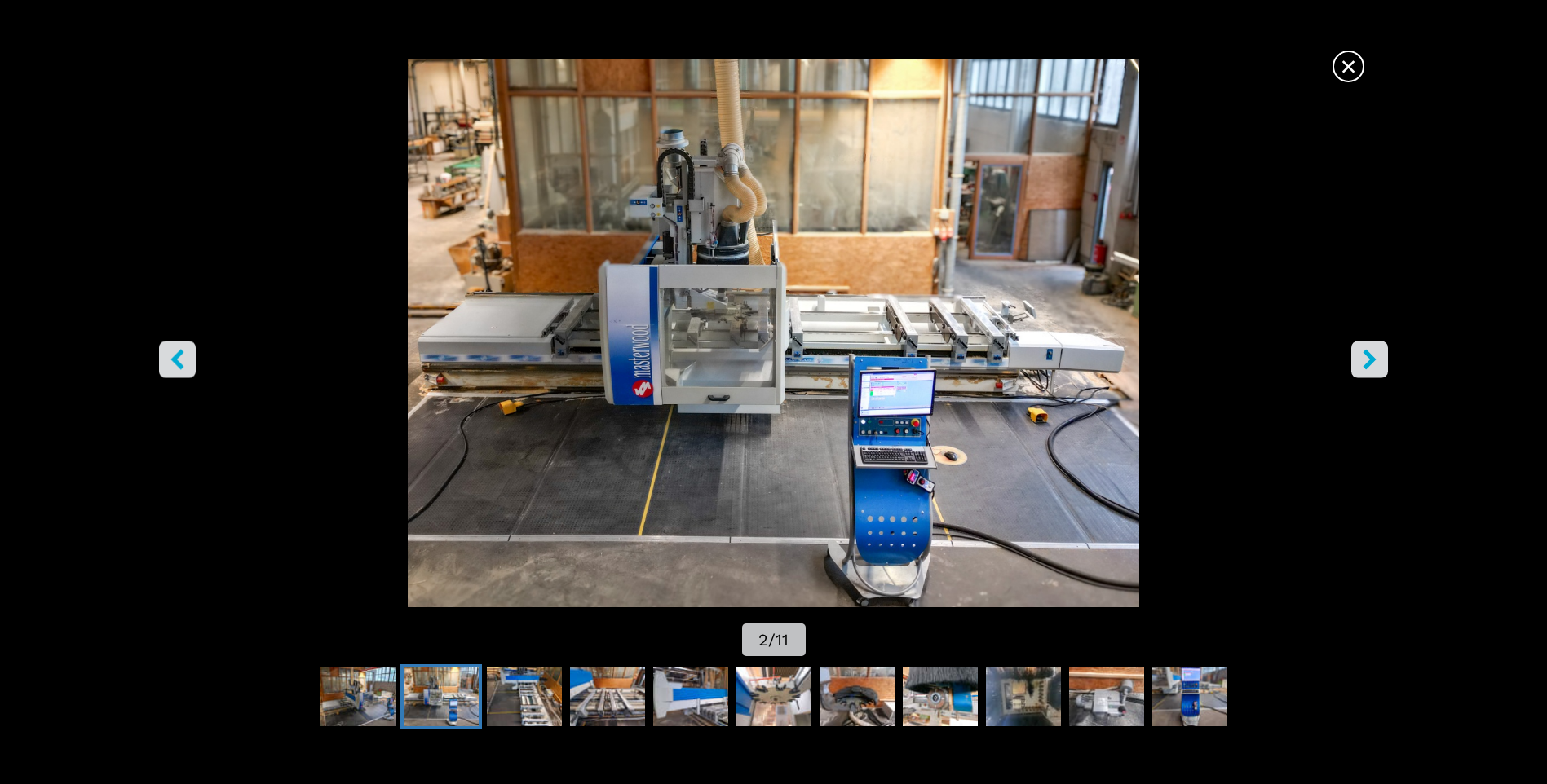
click at [1379, 367] on icon "right-button" at bounding box center [1370, 359] width 20 height 20
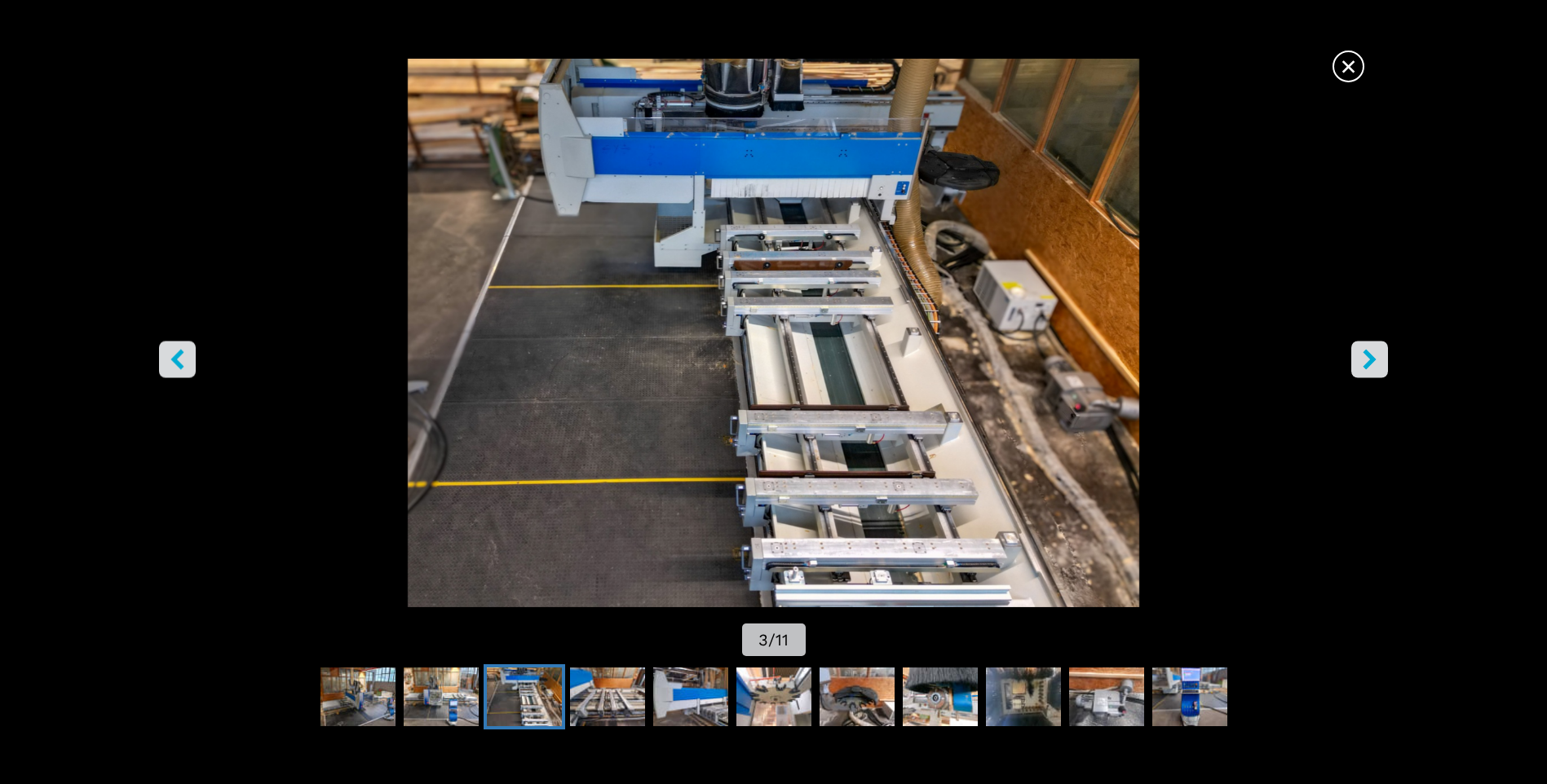
click at [1379, 367] on icon "right-button" at bounding box center [1370, 359] width 20 height 20
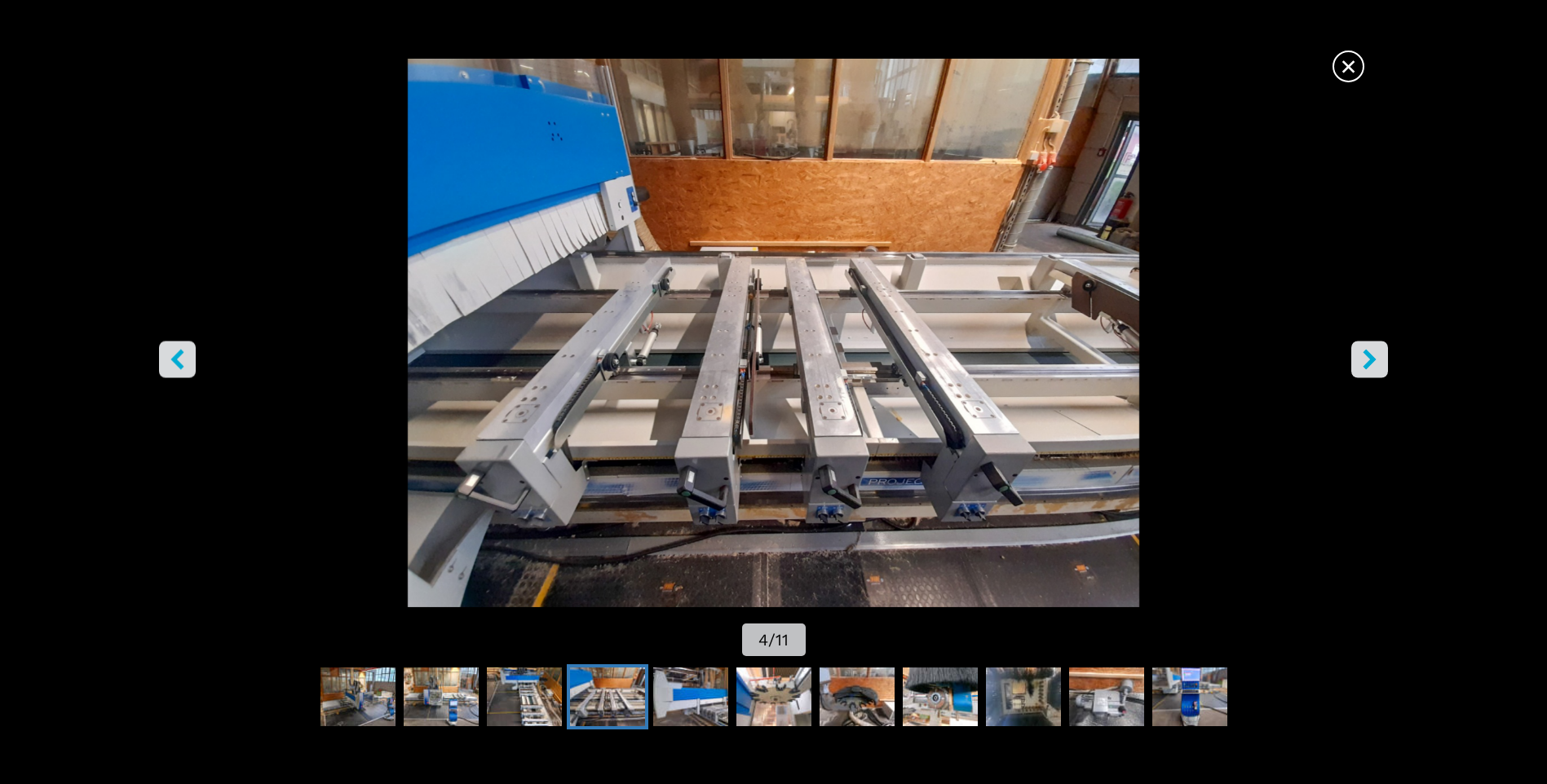
click at [1379, 367] on icon "right-button" at bounding box center [1370, 359] width 20 height 20
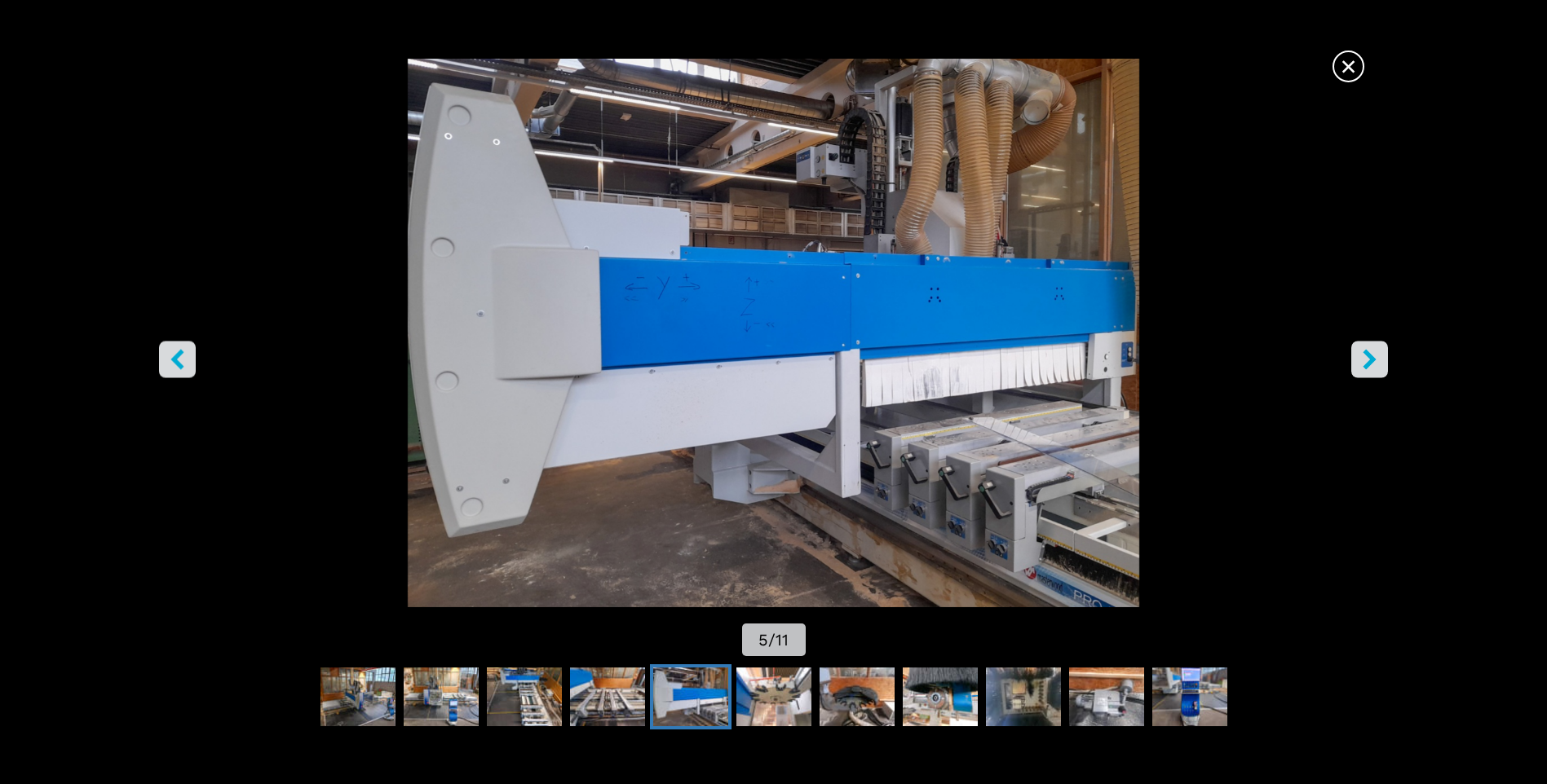
click at [1378, 367] on icon "right-button" at bounding box center [1370, 359] width 20 height 20
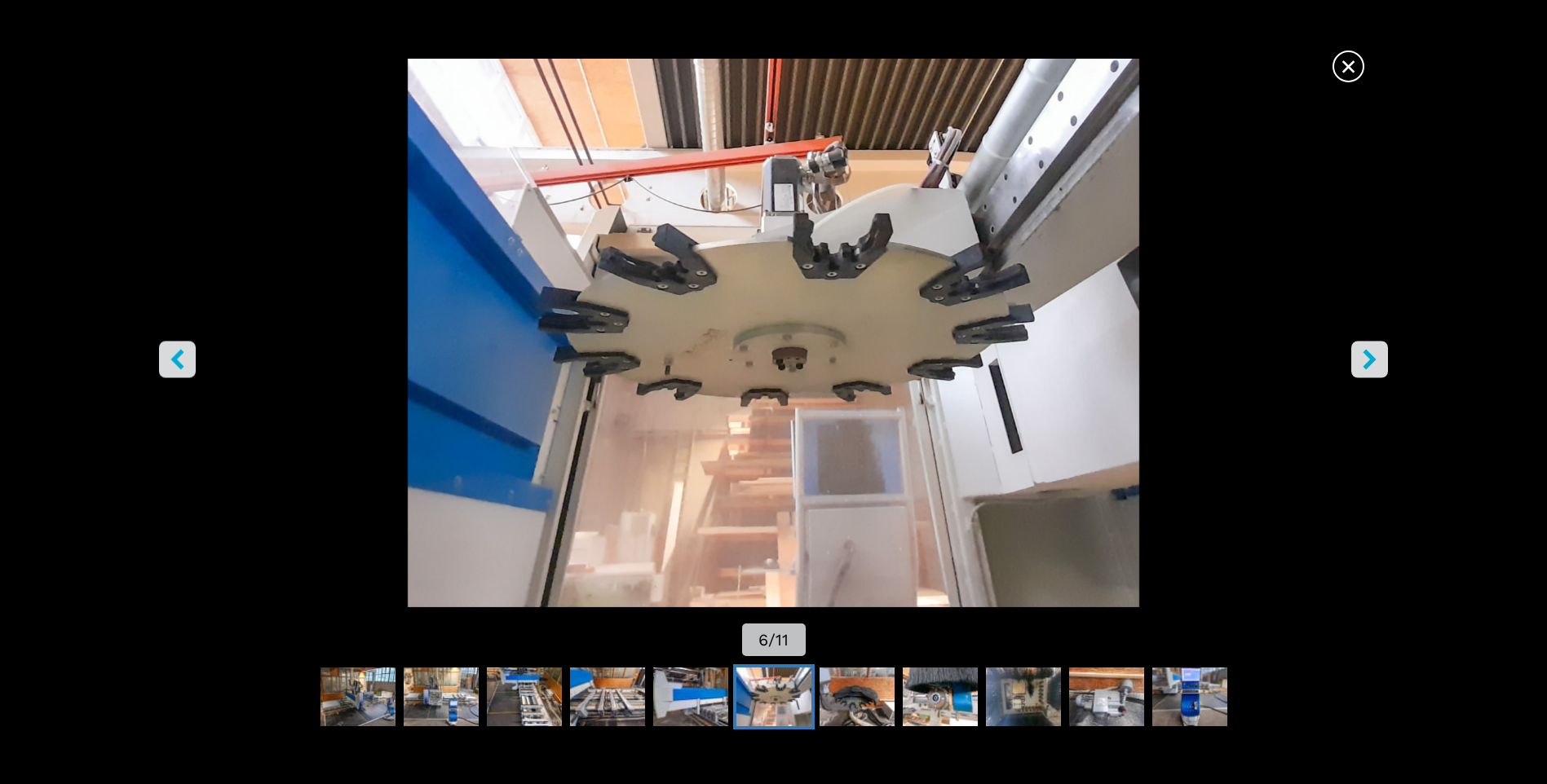
click at [1378, 367] on icon "right-button" at bounding box center [1370, 359] width 20 height 20
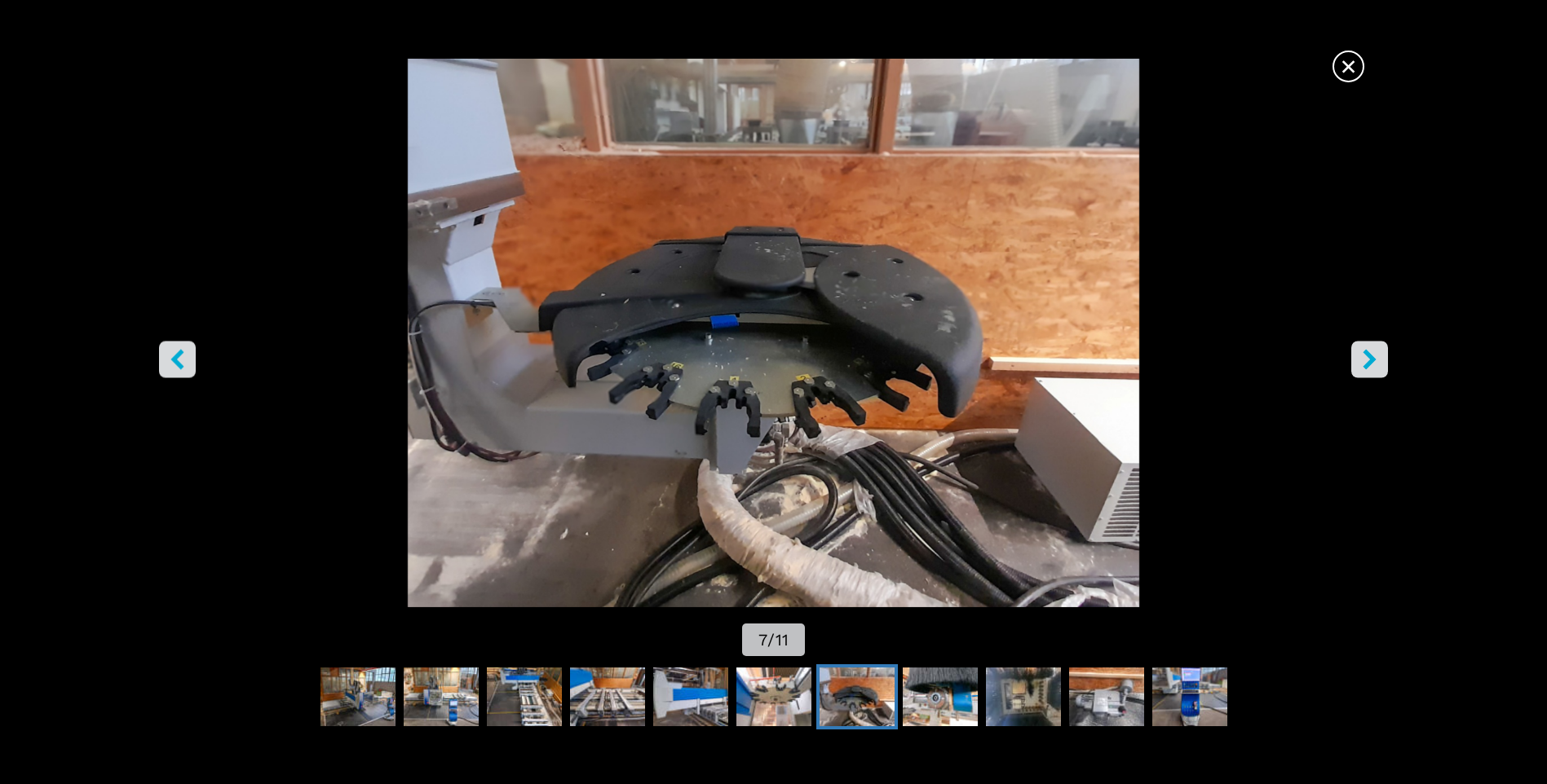
click at [1378, 367] on icon "right-button" at bounding box center [1370, 359] width 20 height 20
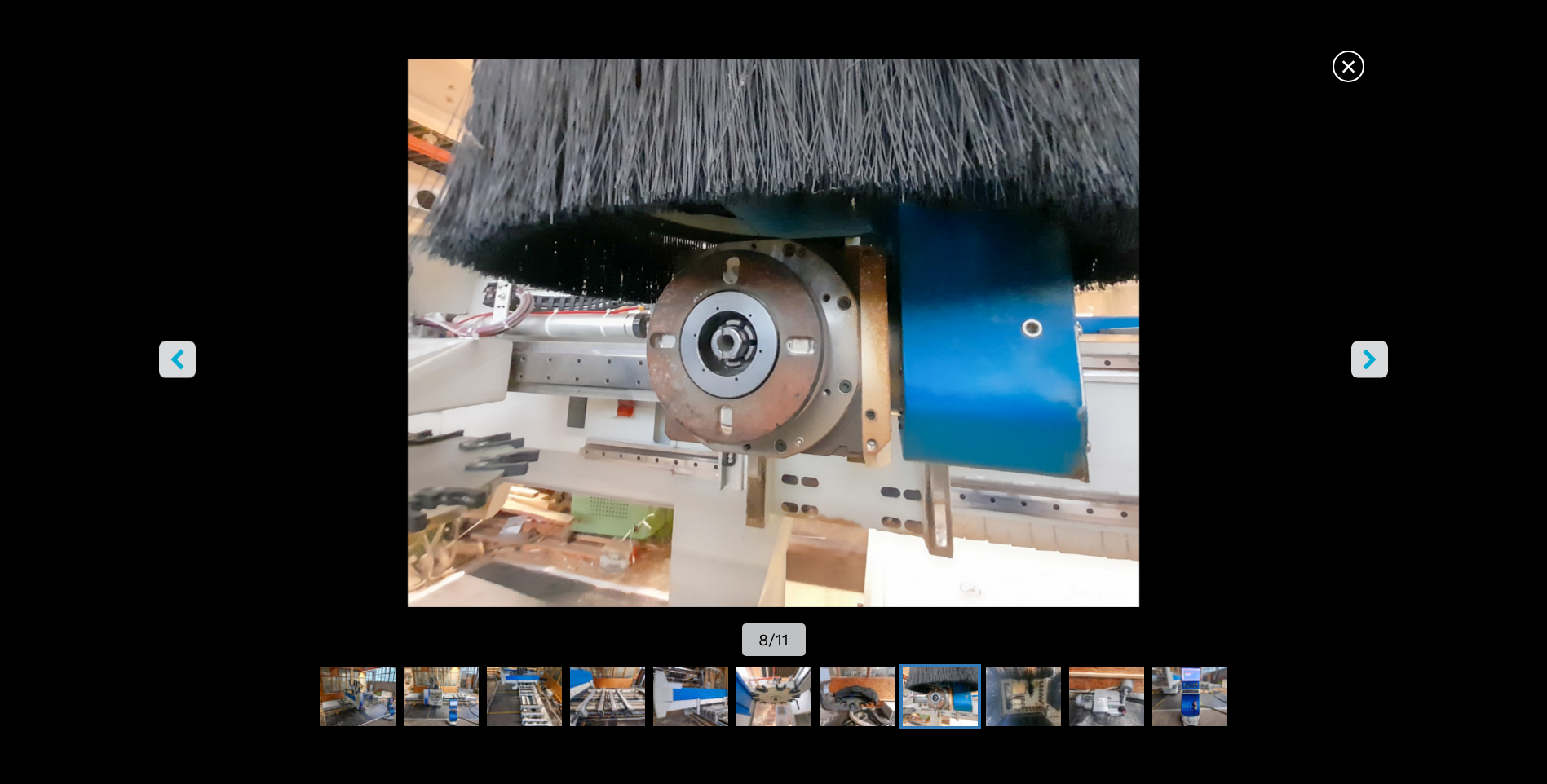
click at [1378, 367] on icon "right-button" at bounding box center [1370, 359] width 20 height 20
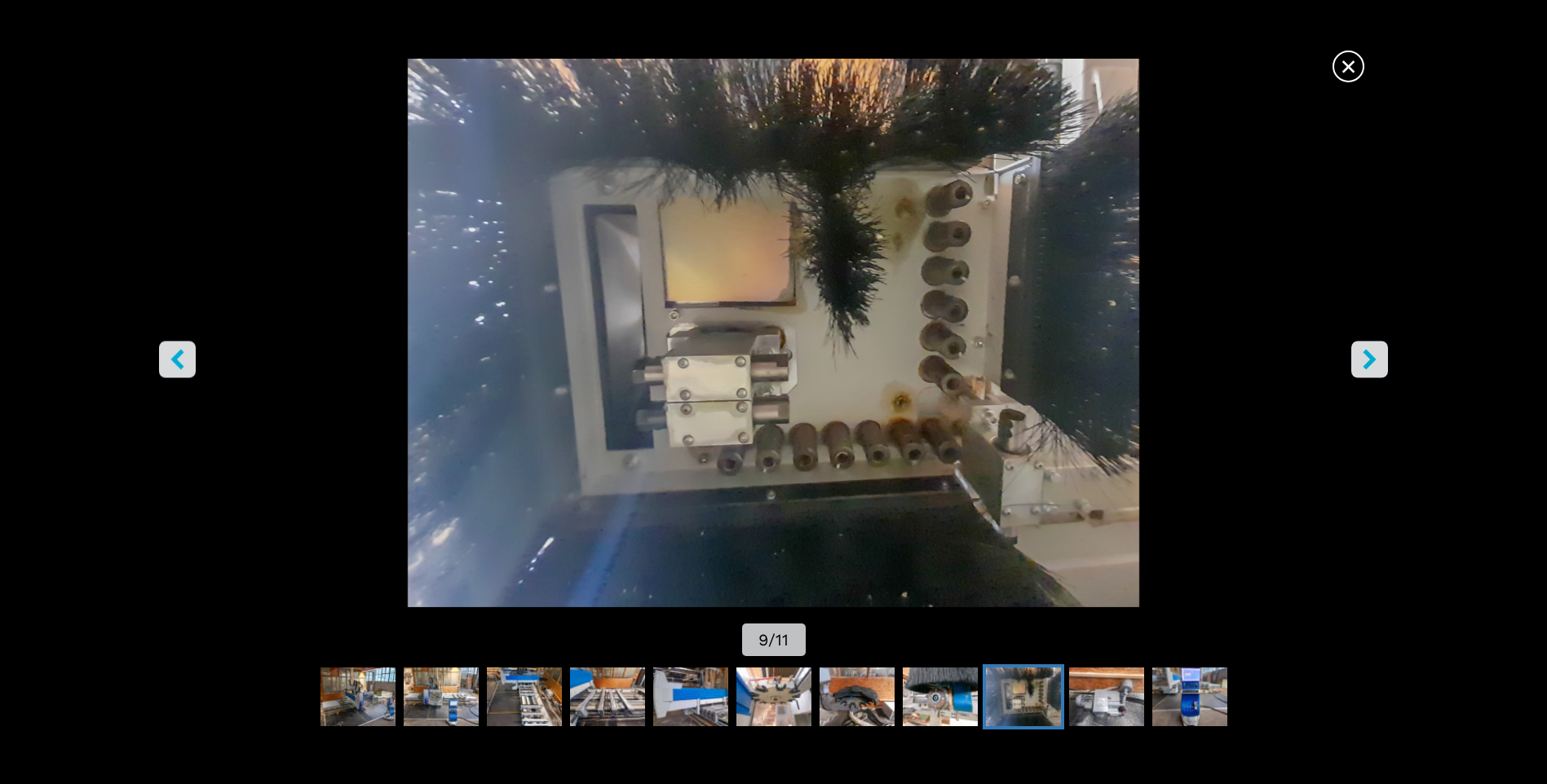
click at [1378, 367] on icon "right-button" at bounding box center [1370, 359] width 20 height 20
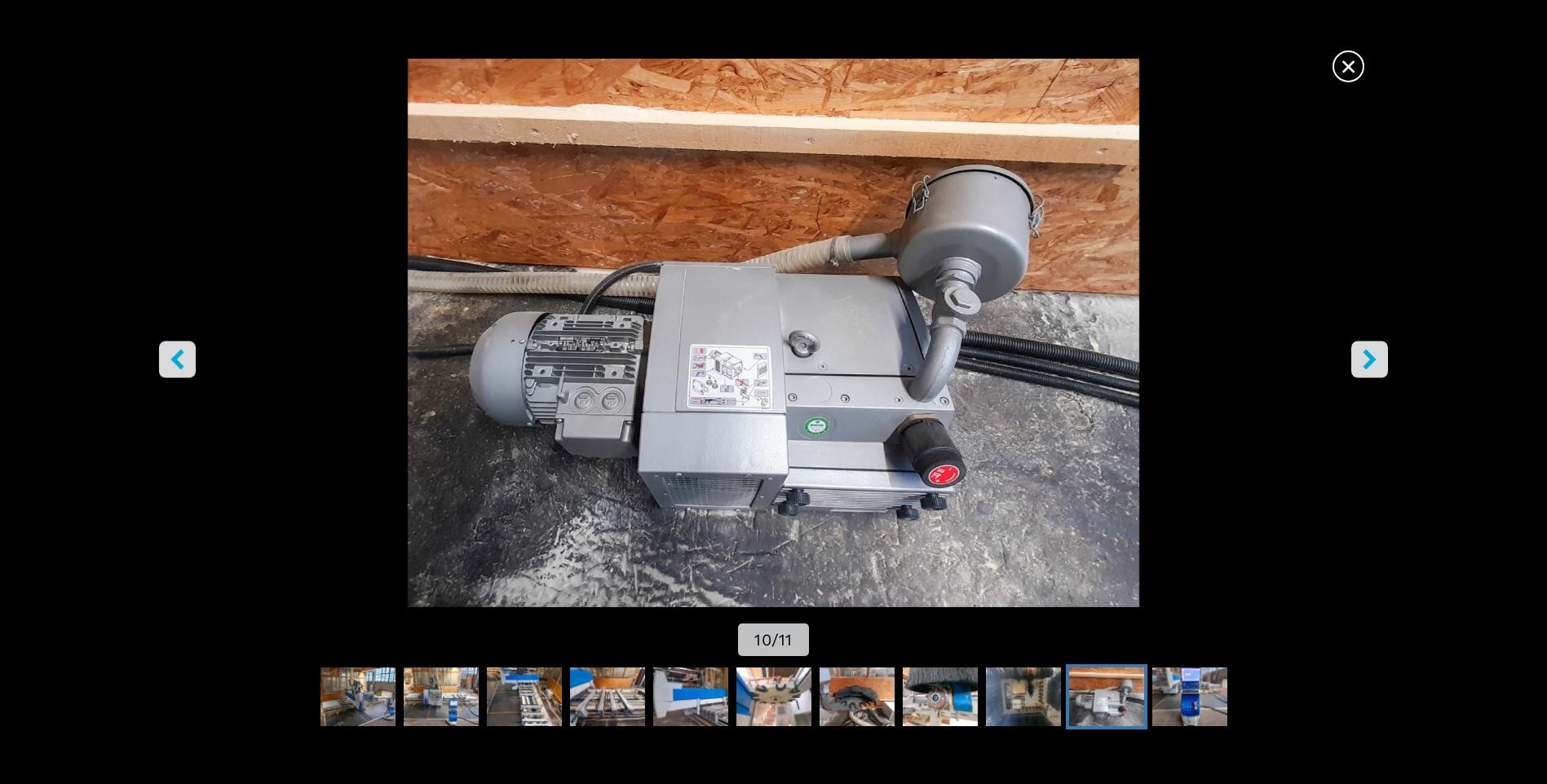
click at [1378, 367] on icon "right-button" at bounding box center [1370, 359] width 20 height 20
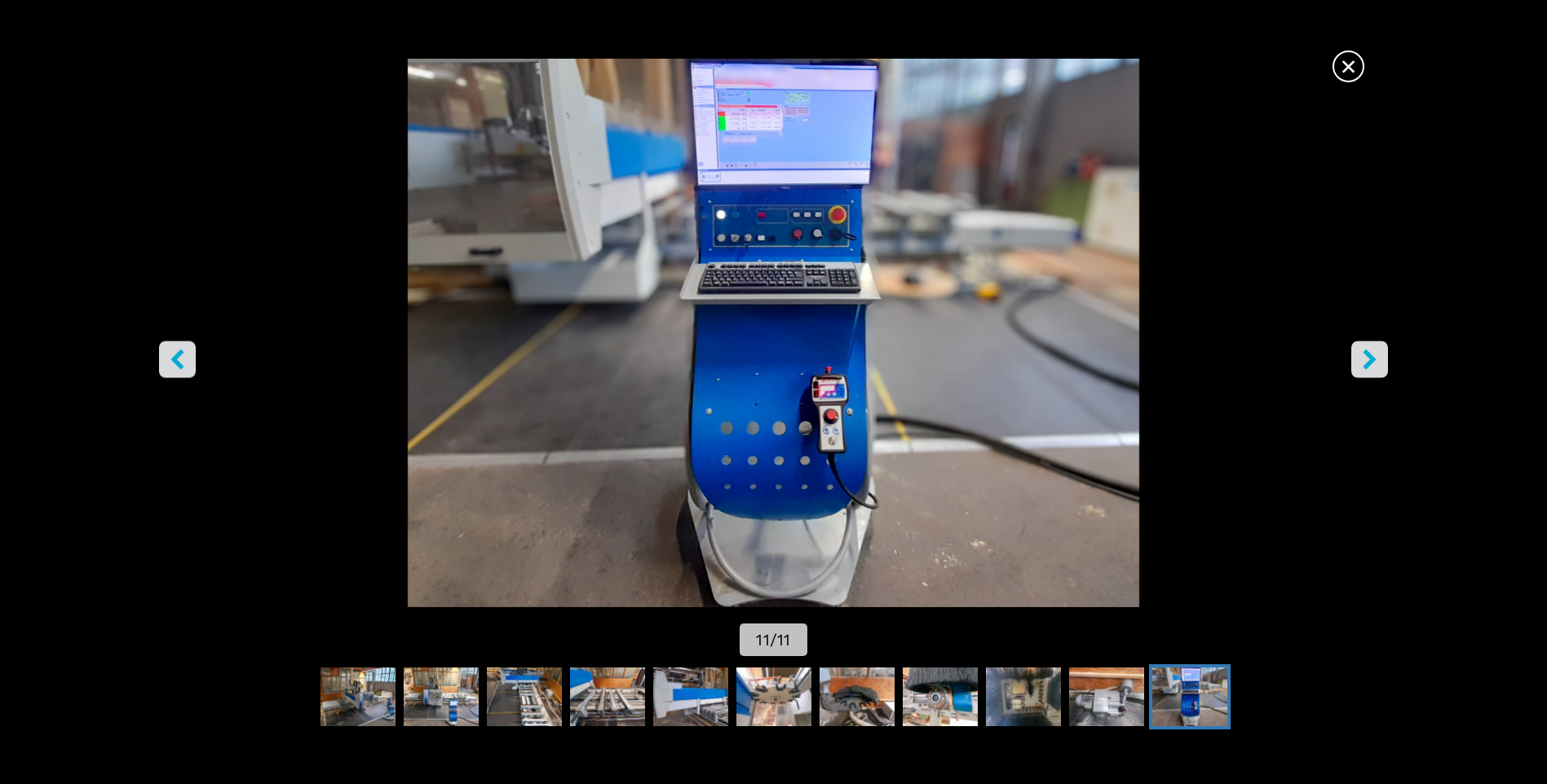
click at [1378, 367] on icon "right-button" at bounding box center [1370, 359] width 20 height 20
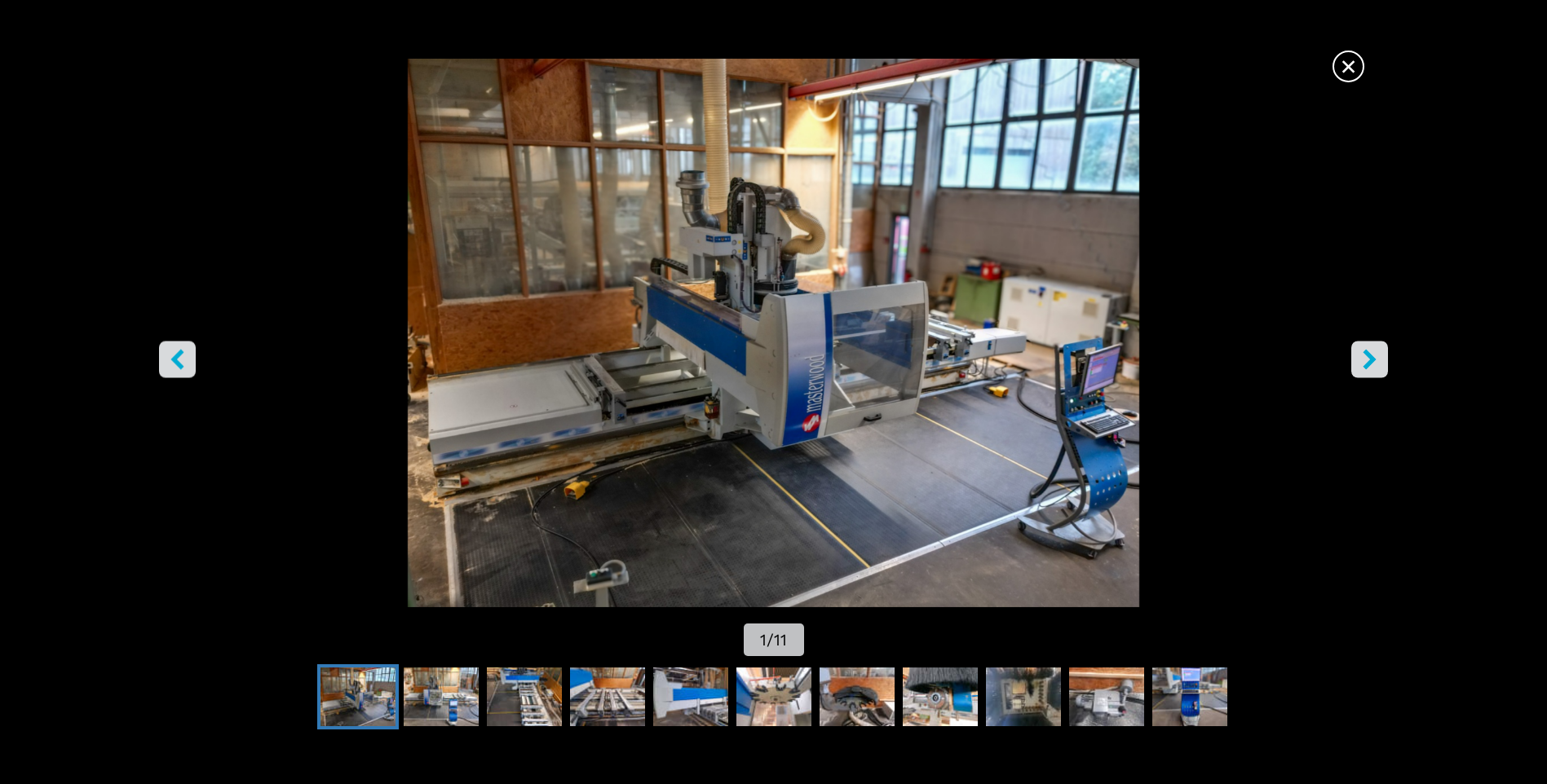
click at [1350, 77] on span "×" at bounding box center [1348, 63] width 29 height 29
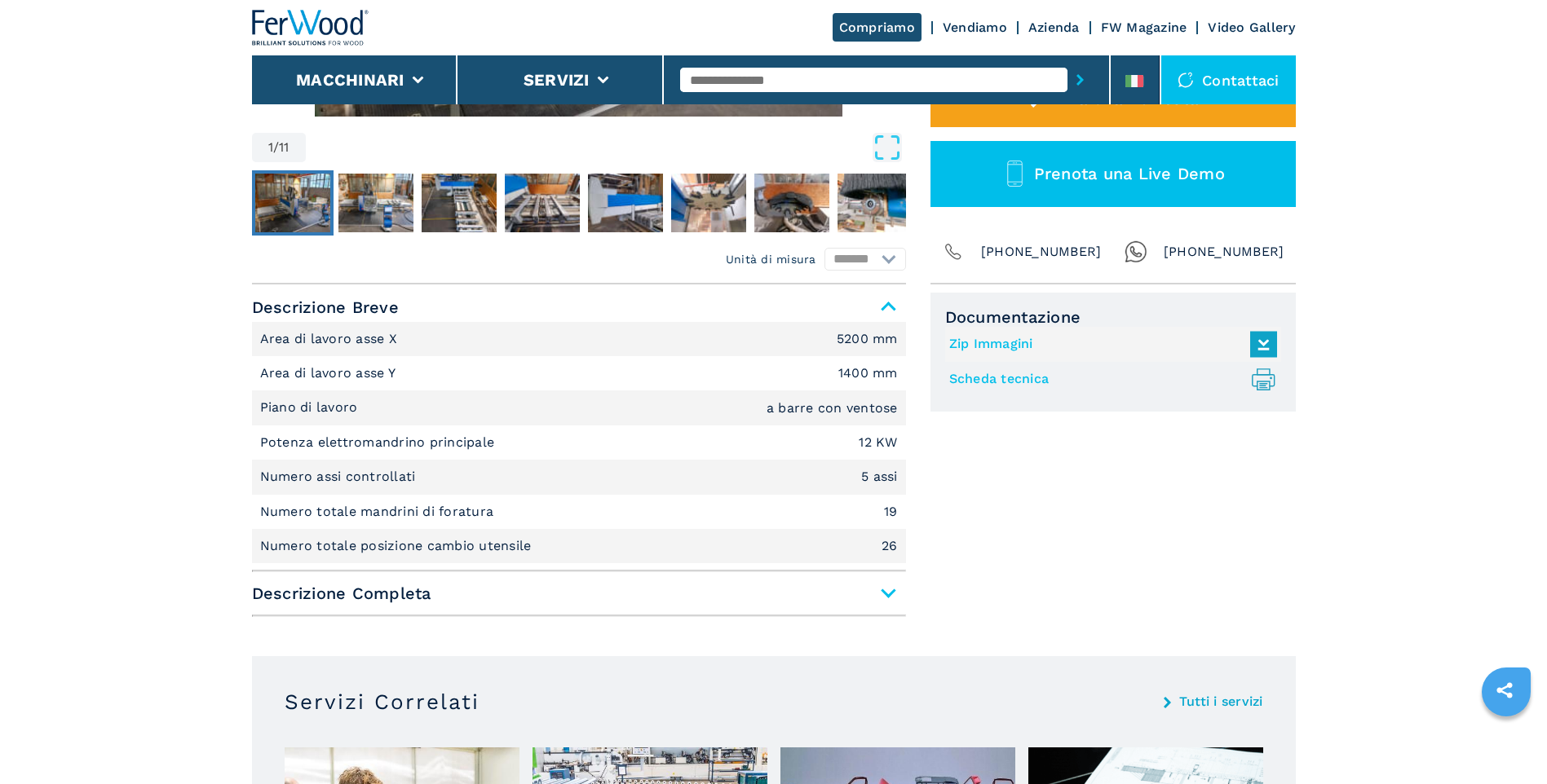
scroll to position [570, 0]
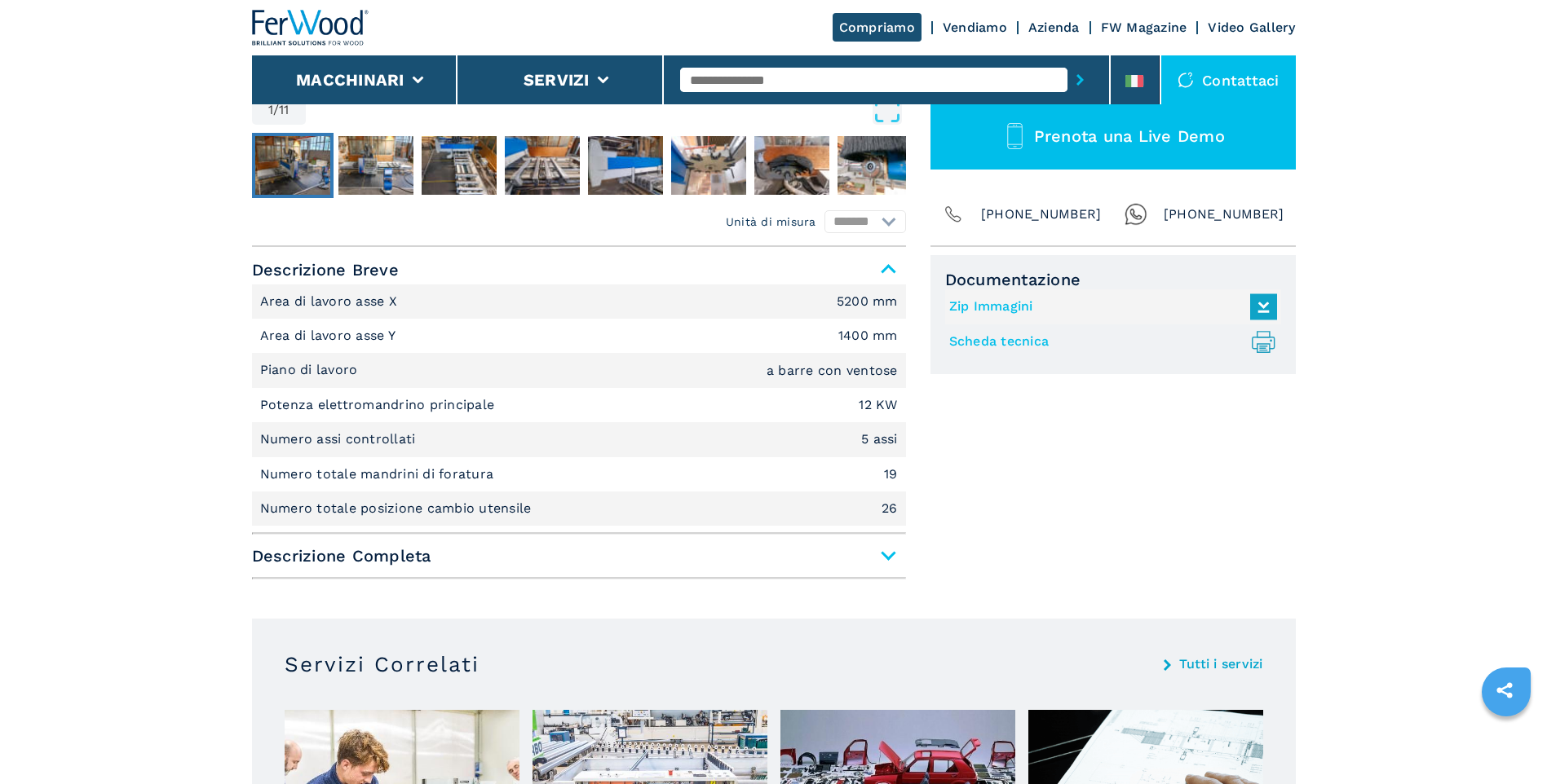
click at [894, 563] on span "Descrizione Completa" at bounding box center [579, 556] width 654 height 30
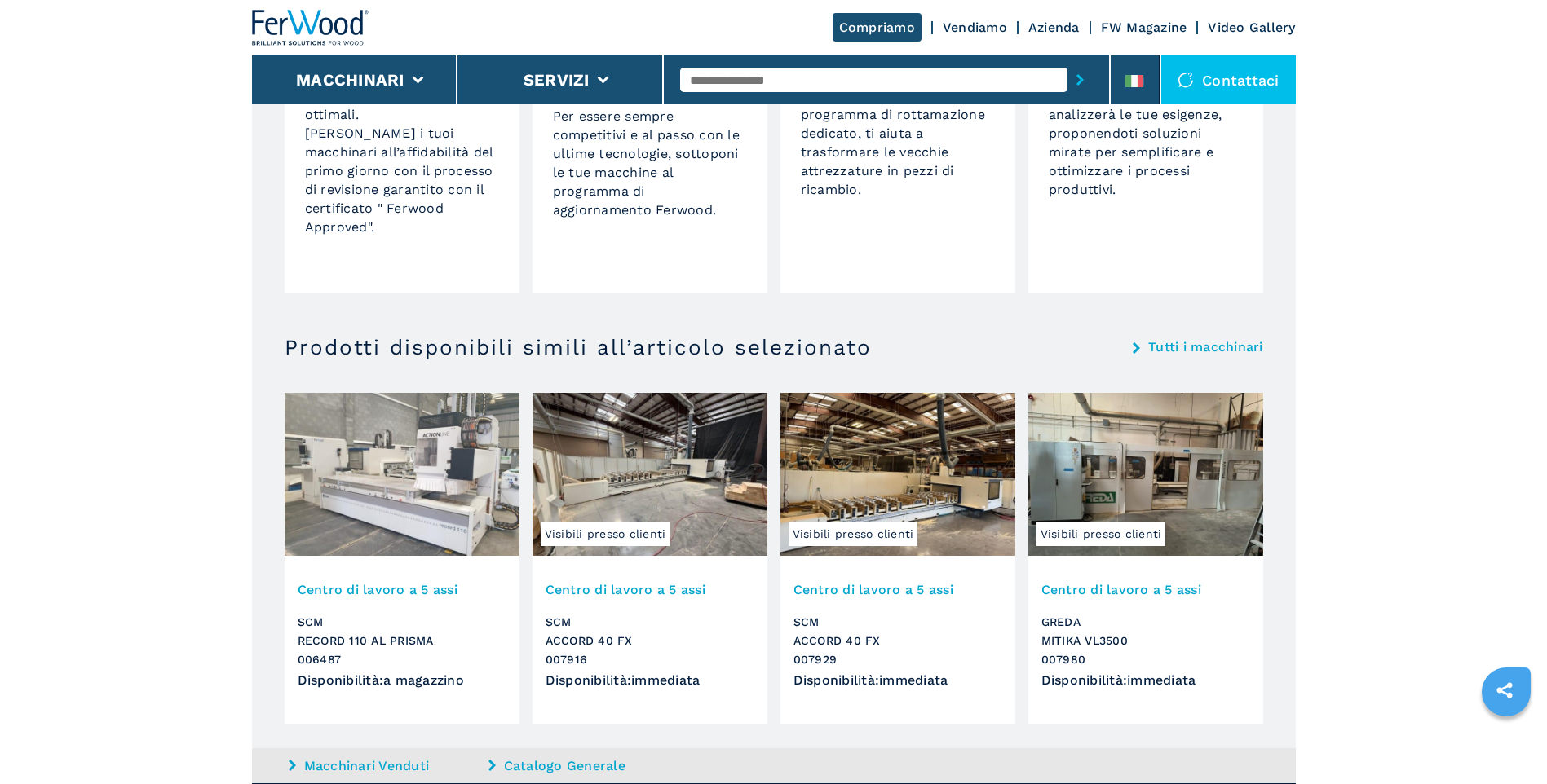
scroll to position [2934, 0]
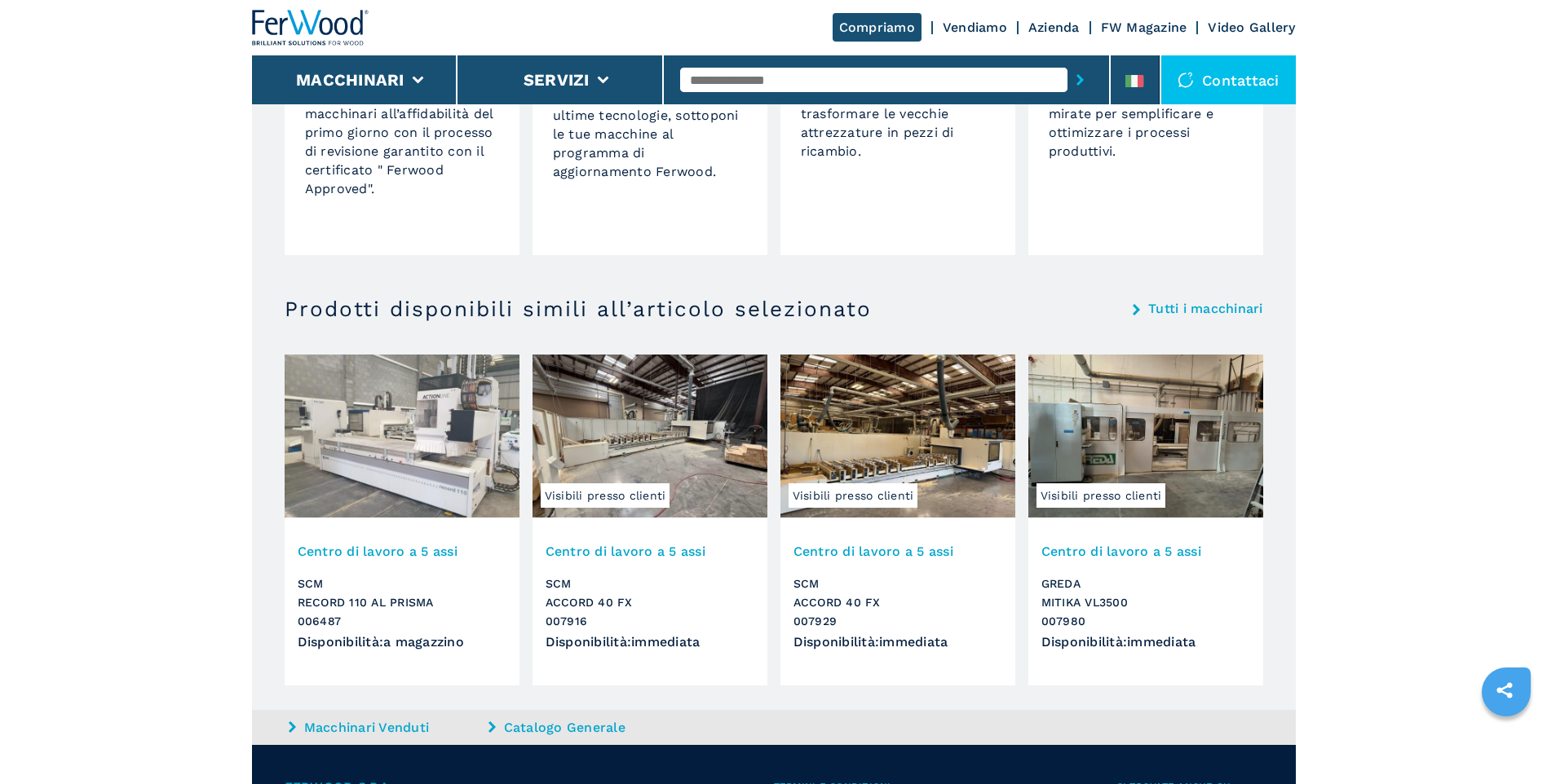
click at [376, 469] on img at bounding box center [401, 437] width 235 height 163
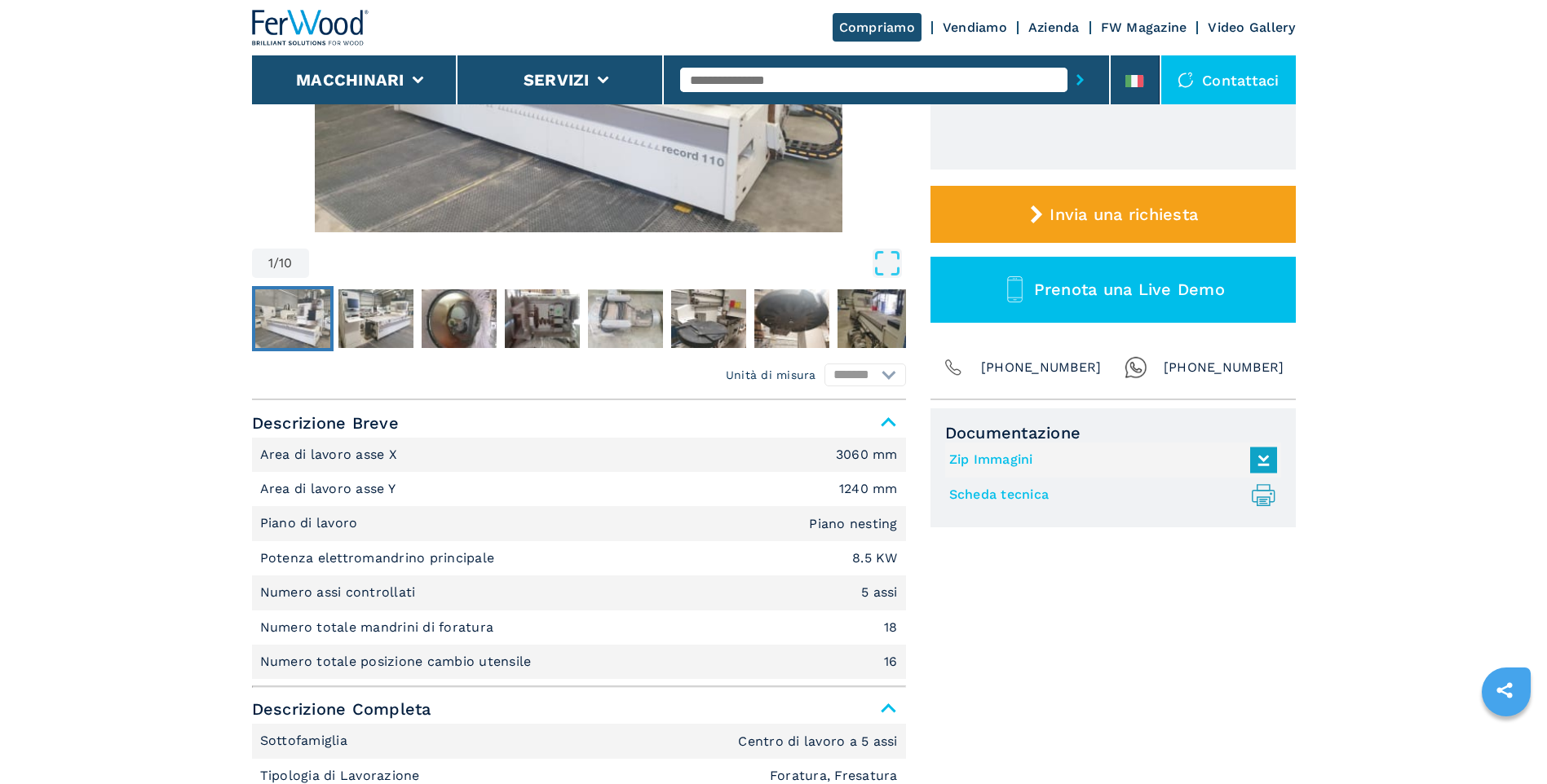
scroll to position [652, 0]
